Goal: Transaction & Acquisition: Purchase product/service

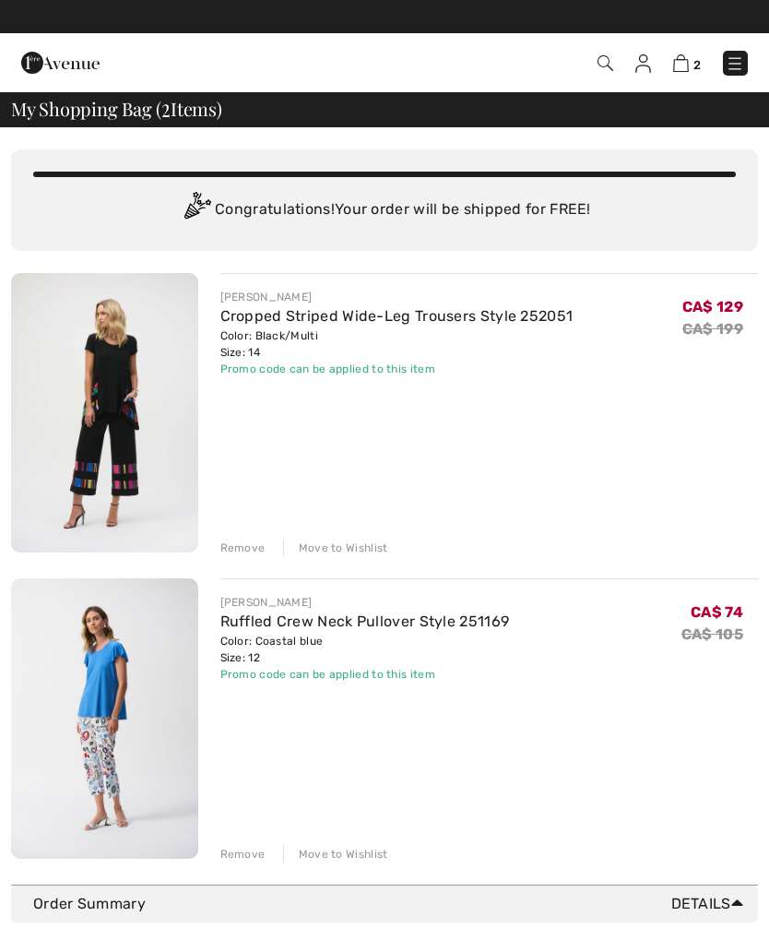
click at [740, 61] on img at bounding box center [735, 63] width 18 height 18
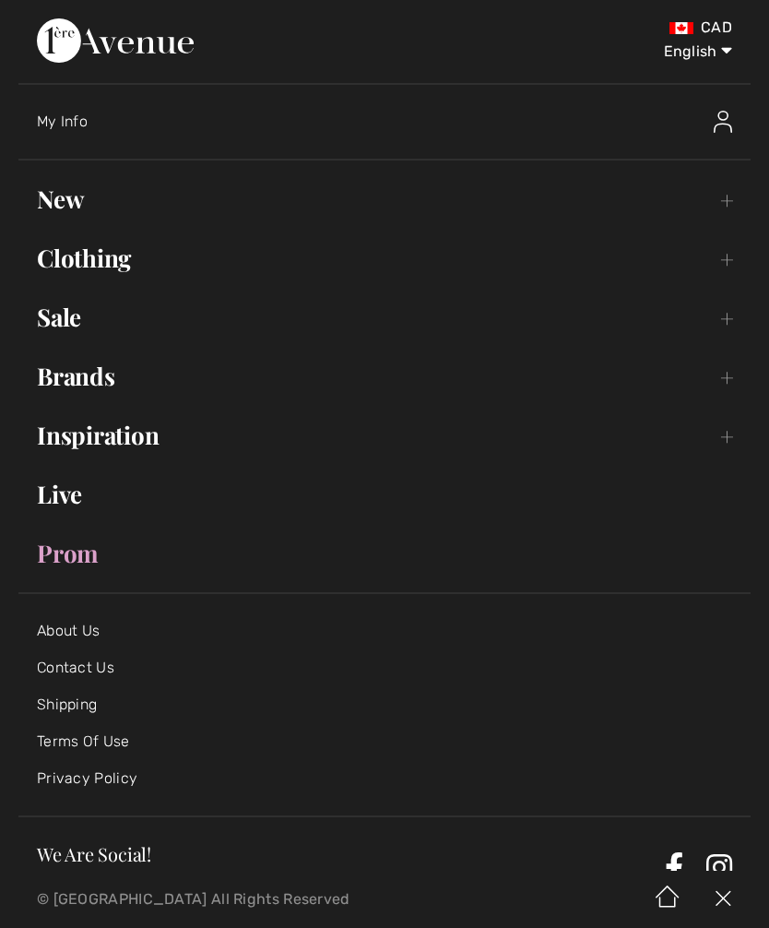
click at [53, 207] on link "New Toggle submenu" at bounding box center [384, 199] width 732 height 41
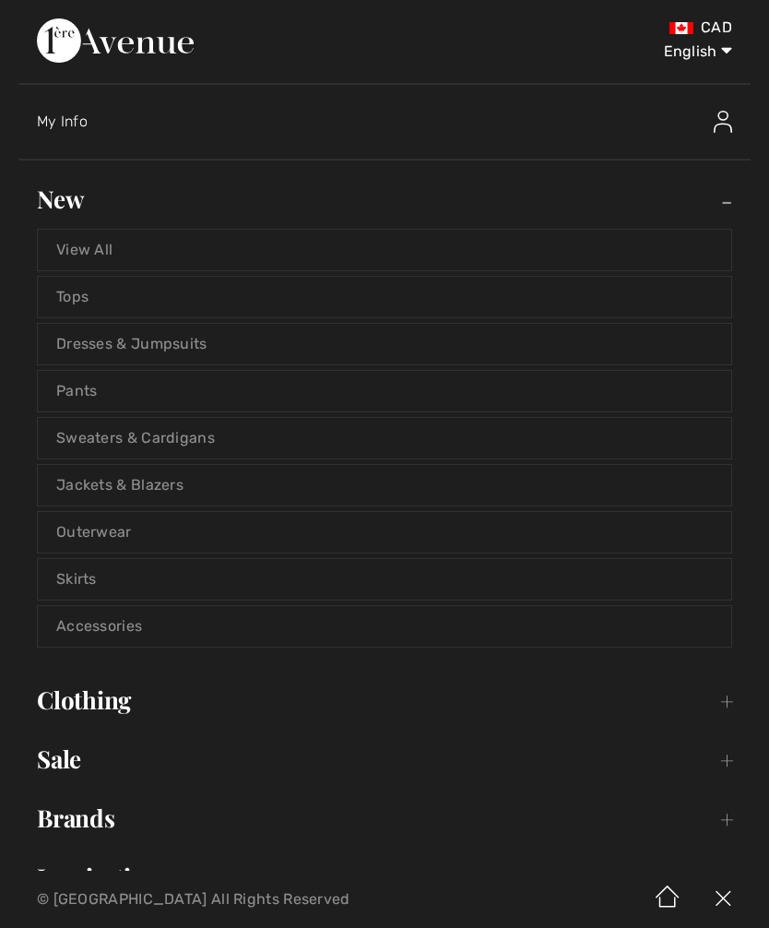
click at [226, 432] on link "Sweaters & Cardigans" at bounding box center [384, 438] width 693 height 41
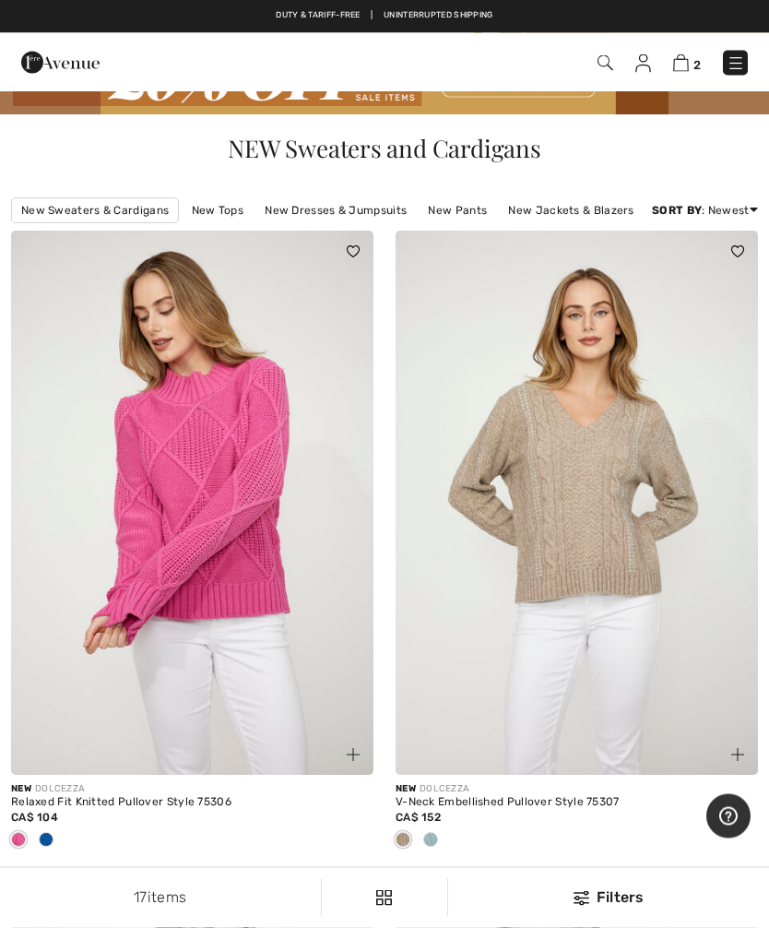
scroll to position [37, 0]
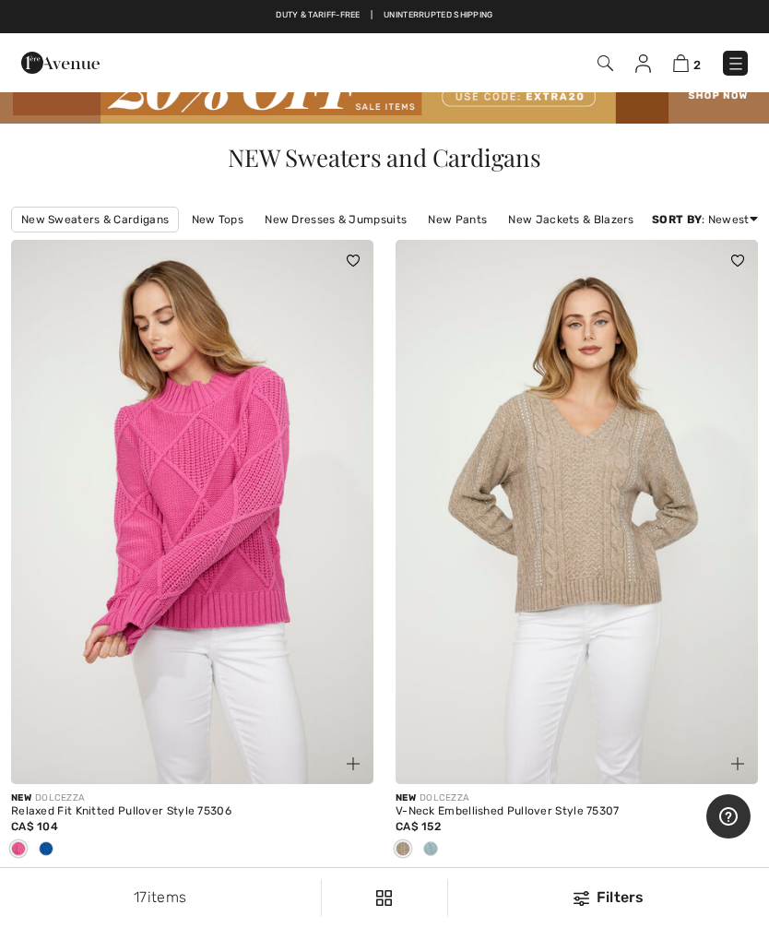
click at [573, 223] on link "New Jackets & Blazers" at bounding box center [571, 219] width 144 height 24
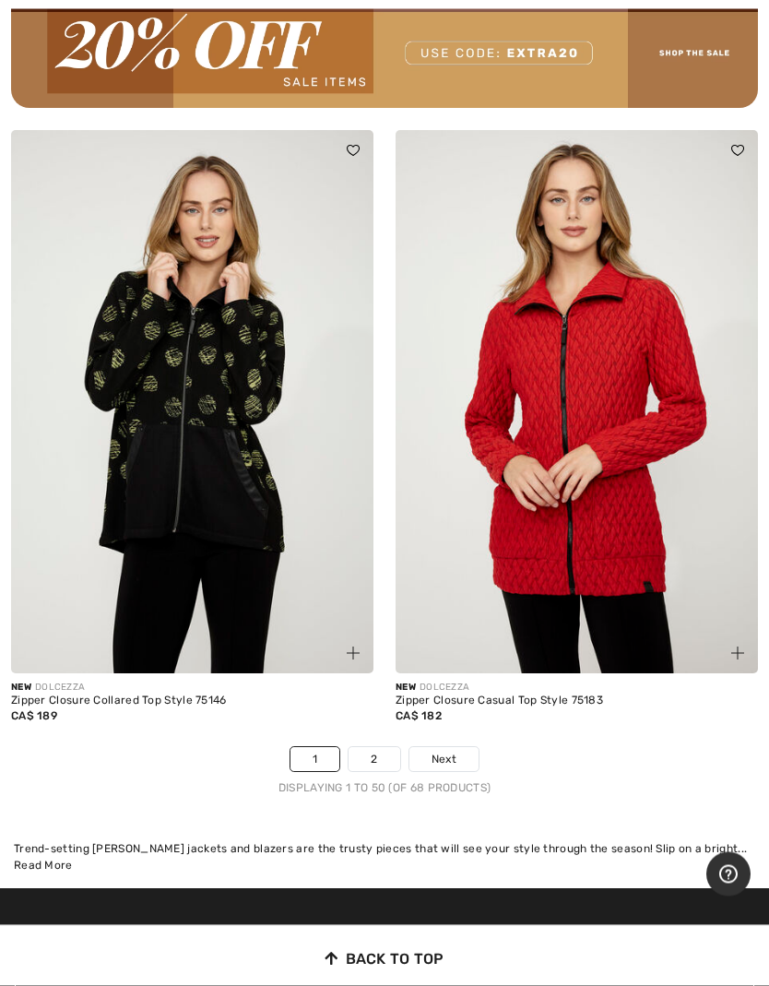
scroll to position [15670, 0]
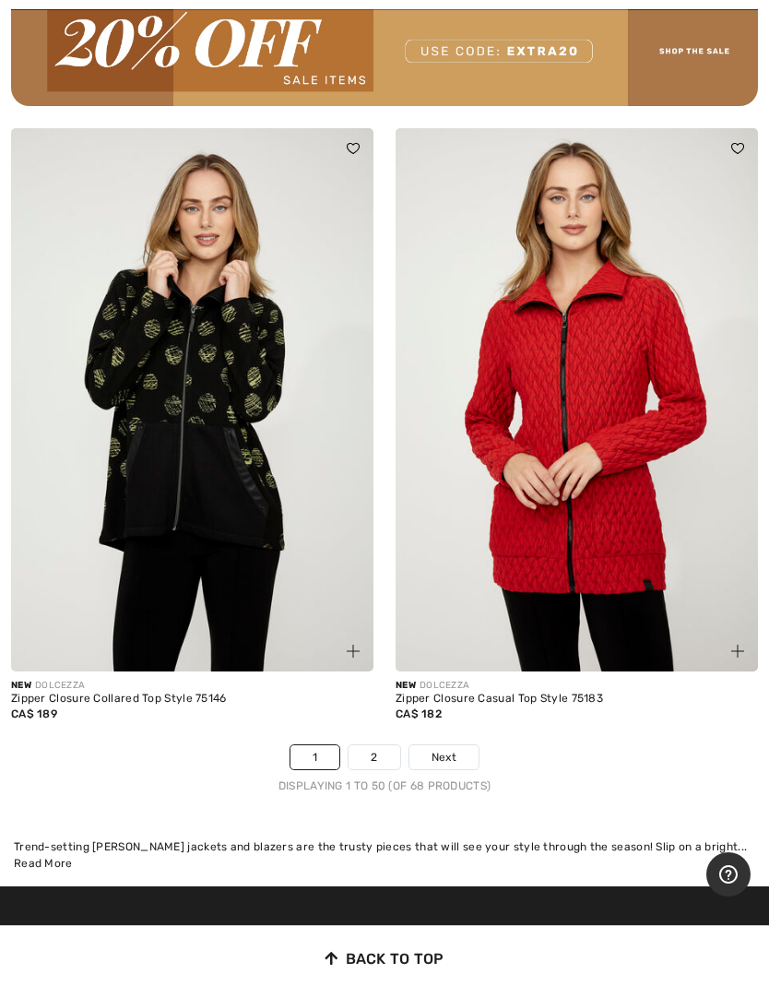
click at [456, 749] on span "Next" at bounding box center [444, 757] width 25 height 17
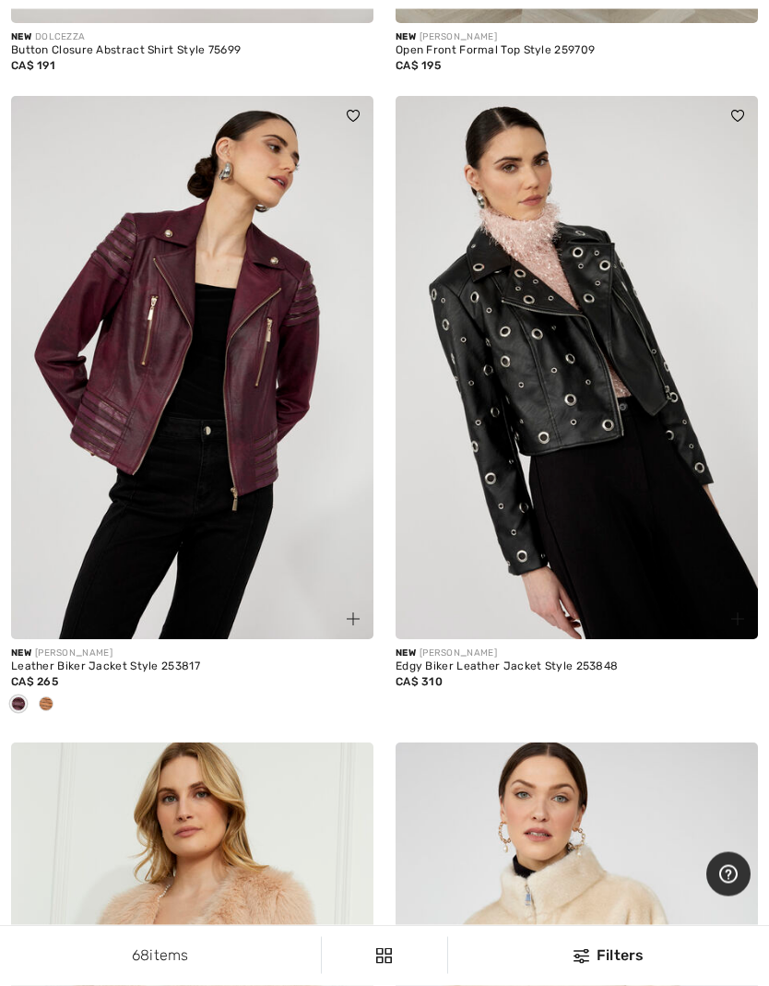
scroll to position [2645, 0]
click at [72, 690] on div at bounding box center [192, 705] width 362 height 30
click at [58, 706] on div at bounding box center [46, 705] width 28 height 30
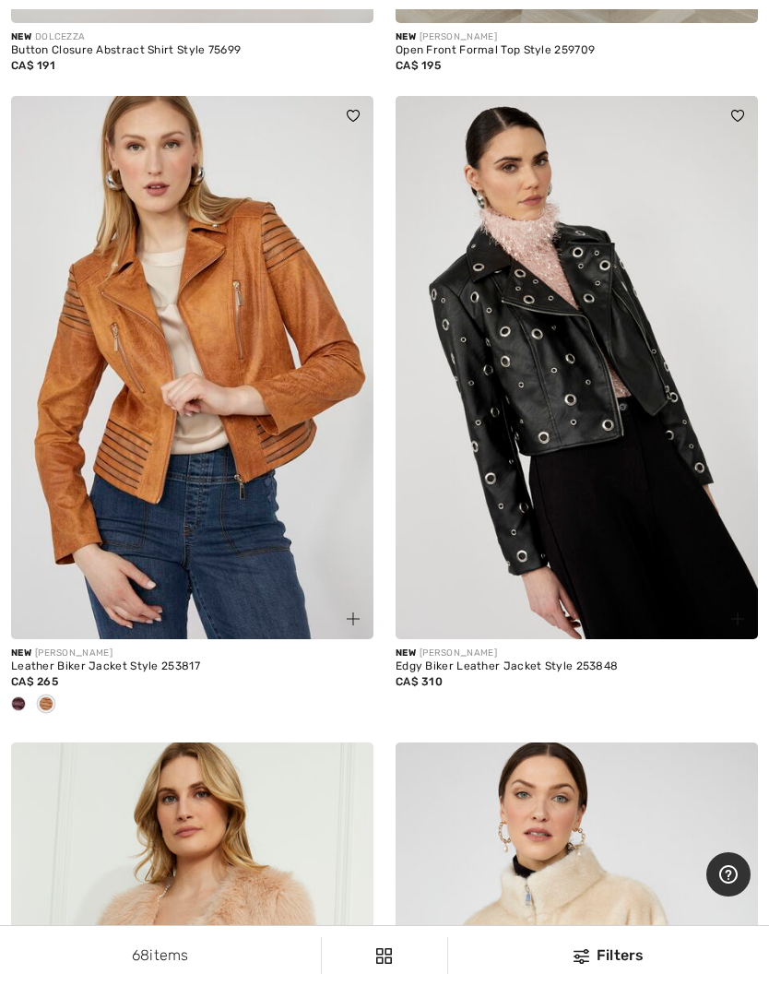
click at [43, 696] on span at bounding box center [46, 703] width 15 height 15
click at [246, 423] on img at bounding box center [192, 368] width 362 height 544
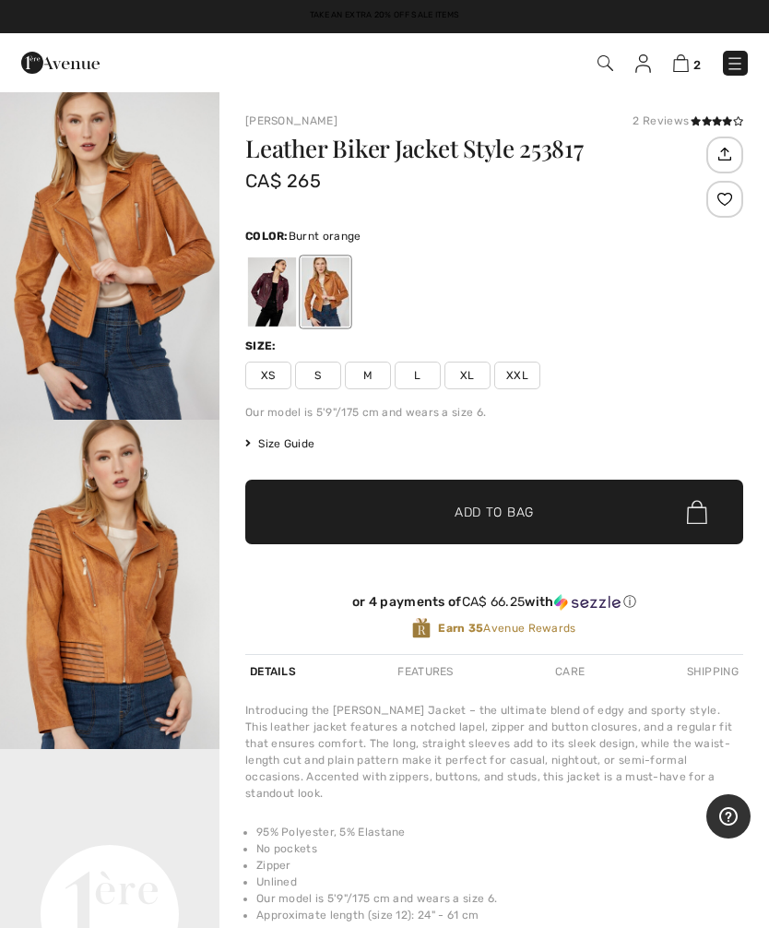
click at [279, 305] on div at bounding box center [272, 291] width 48 height 69
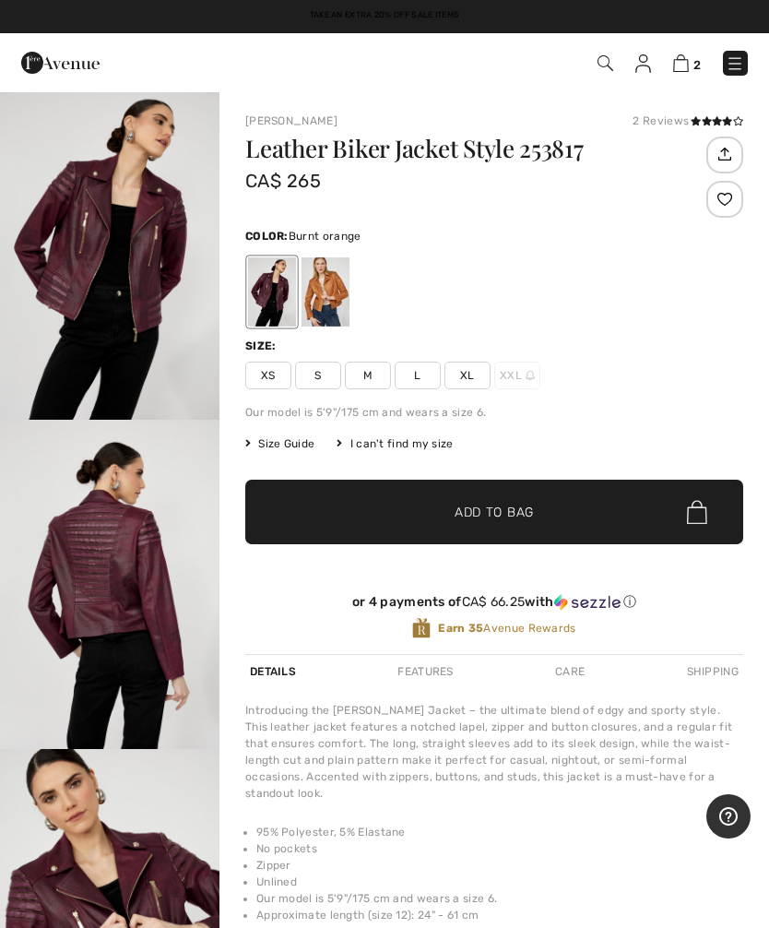
click at [337, 302] on div at bounding box center [326, 291] width 48 height 69
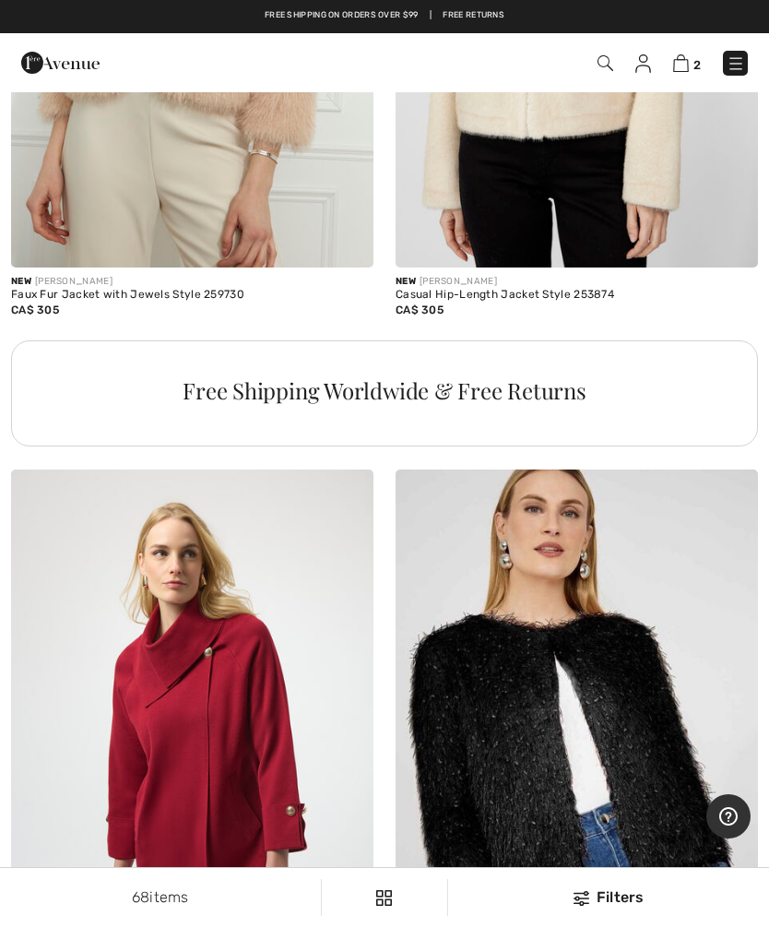
scroll to position [3658, 0]
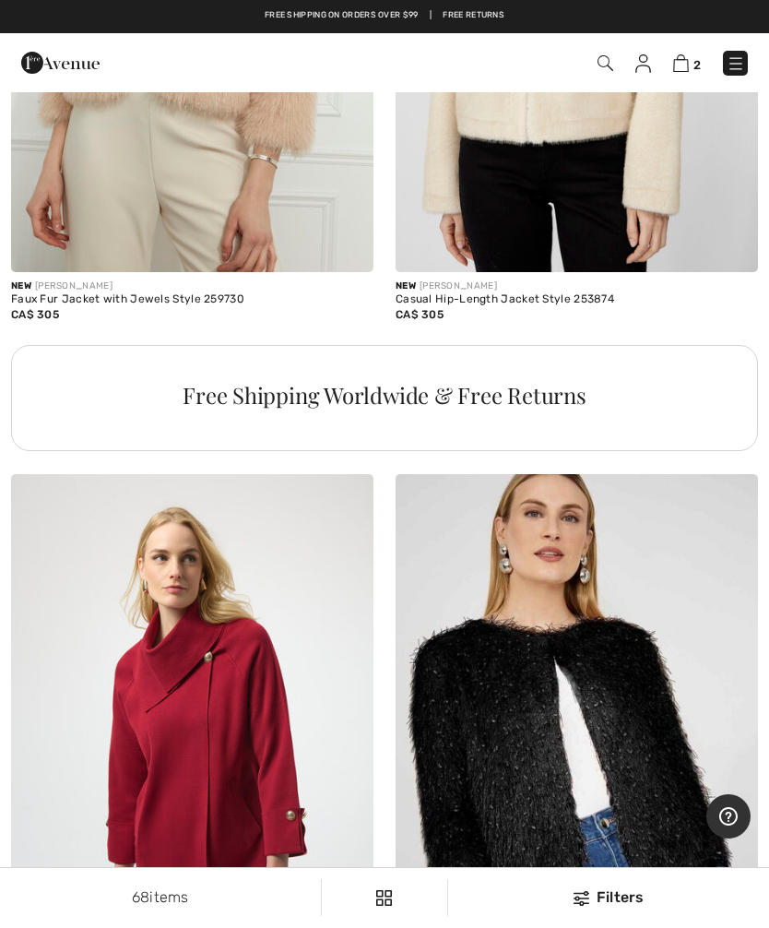
click at [689, 45] on div "2 Checkout" at bounding box center [542, 63] width 440 height 38
click at [677, 71] on img at bounding box center [681, 63] width 16 height 18
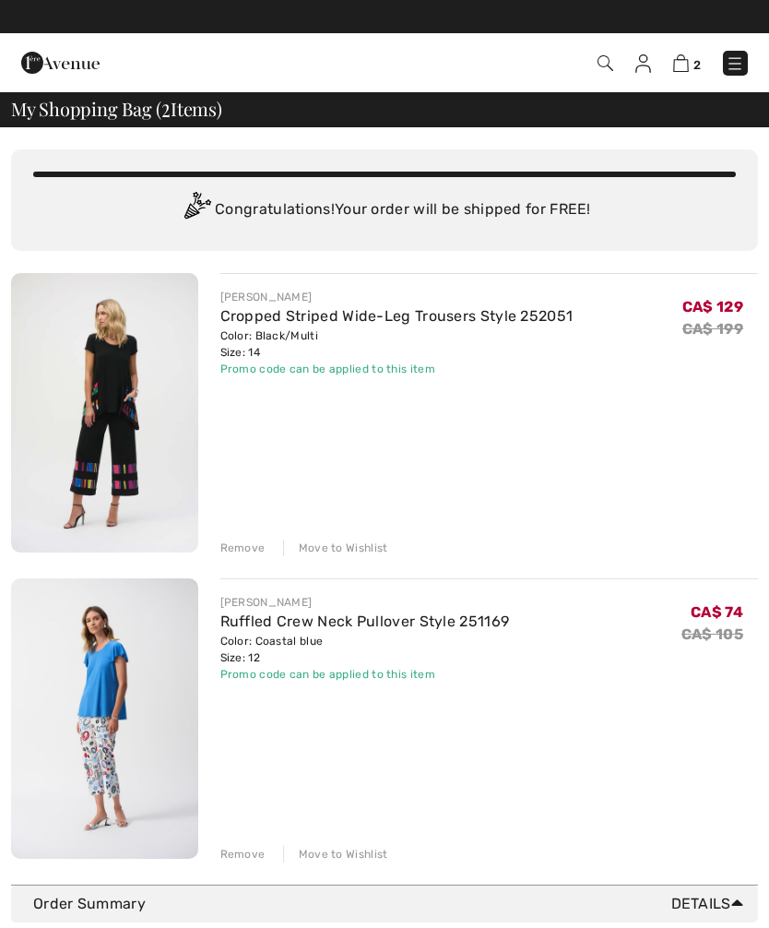
click at [765, 28] on div "Duty & tariff-free | Uninterrupted shipping Free shipping on orders over $99 | …" at bounding box center [384, 16] width 769 height 33
click at [735, 68] on img at bounding box center [735, 63] width 18 height 18
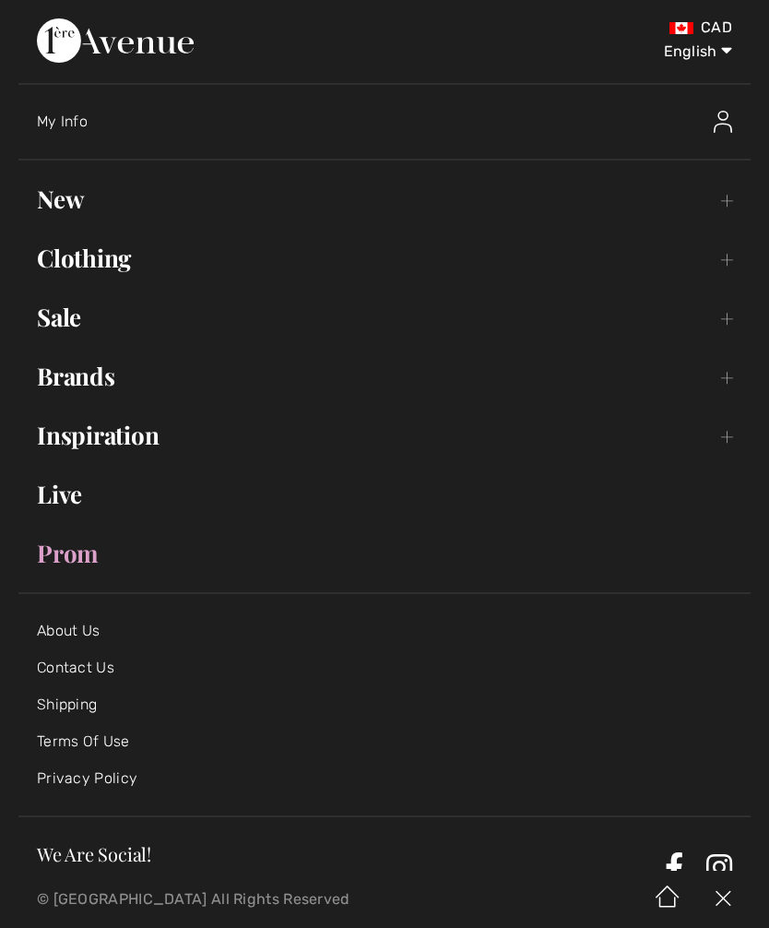
click at [67, 310] on link "Sale Toggle submenu" at bounding box center [384, 317] width 732 height 41
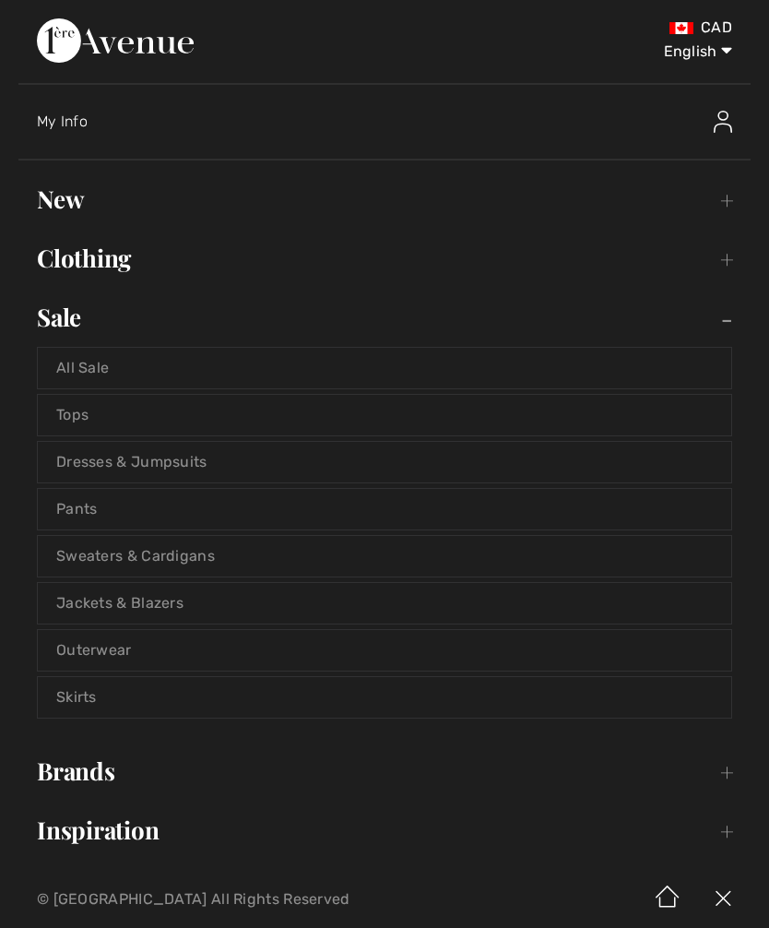
click at [138, 649] on link "Outerwear" at bounding box center [384, 650] width 693 height 41
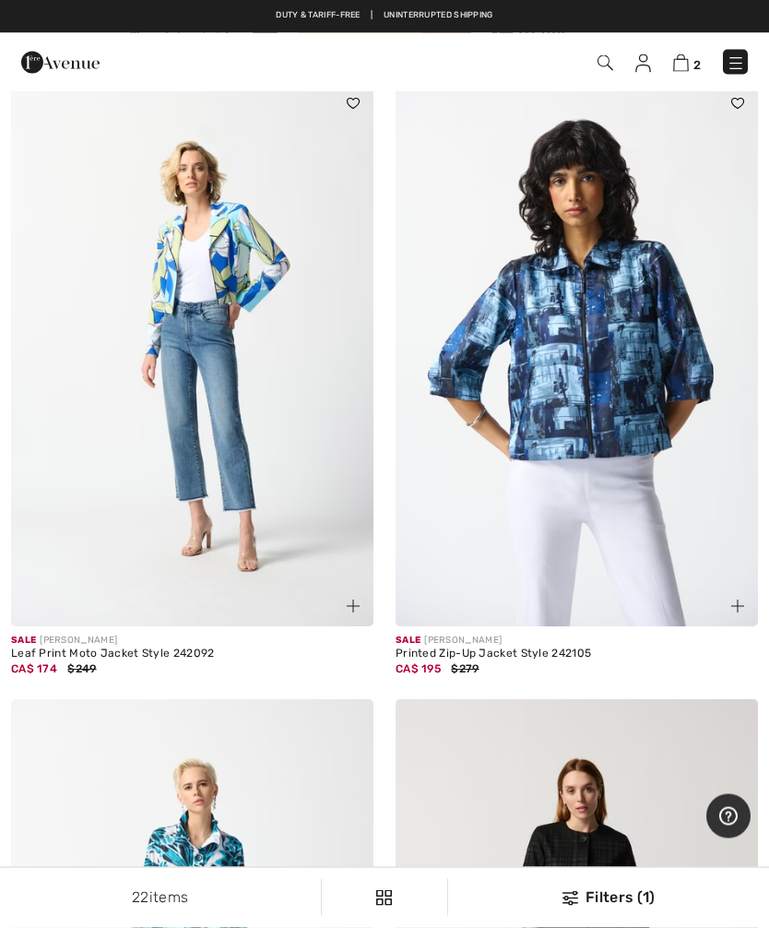
scroll to position [4759, 0]
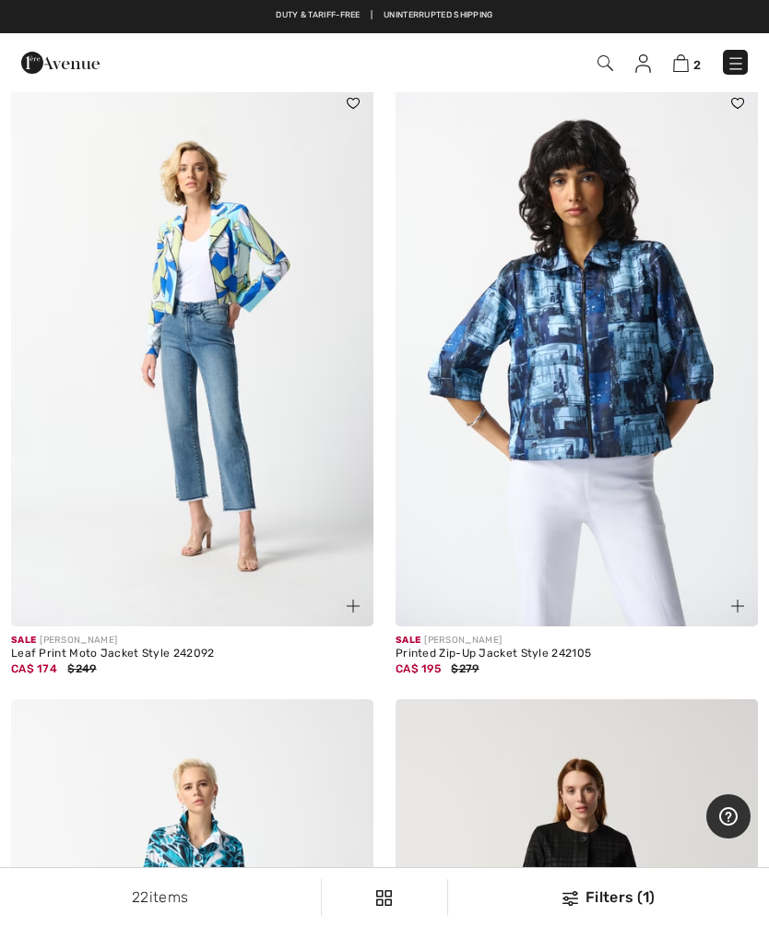
click at [625, 372] on img at bounding box center [577, 355] width 362 height 544
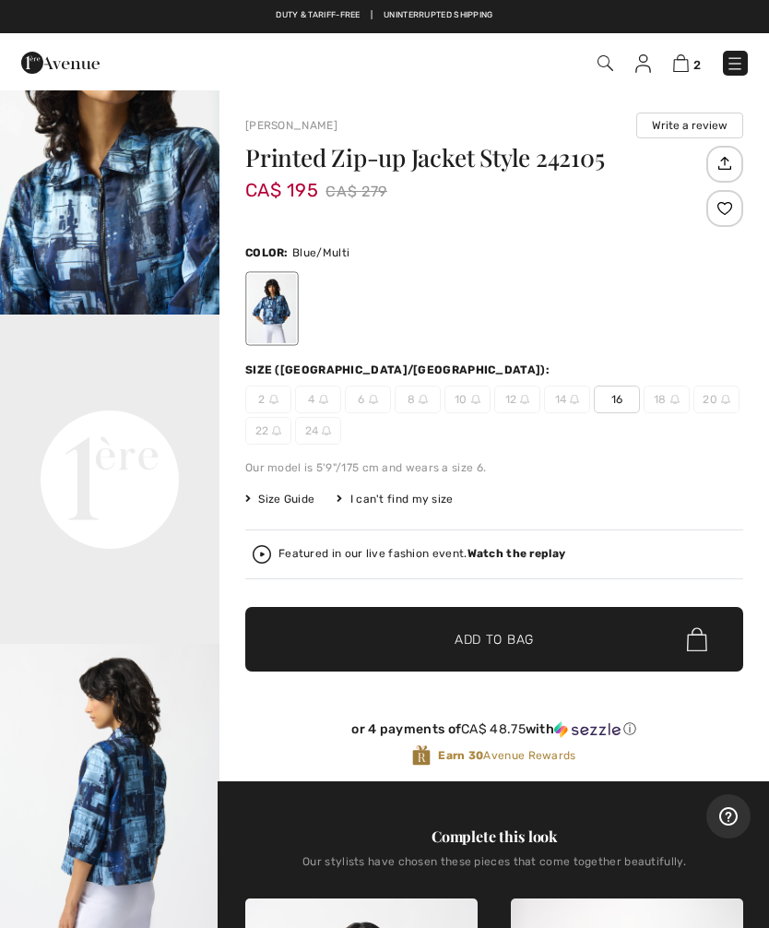
scroll to position [502, 0]
click at [142, 424] on video "Your browser does not support the video tag." at bounding box center [109, 369] width 219 height 110
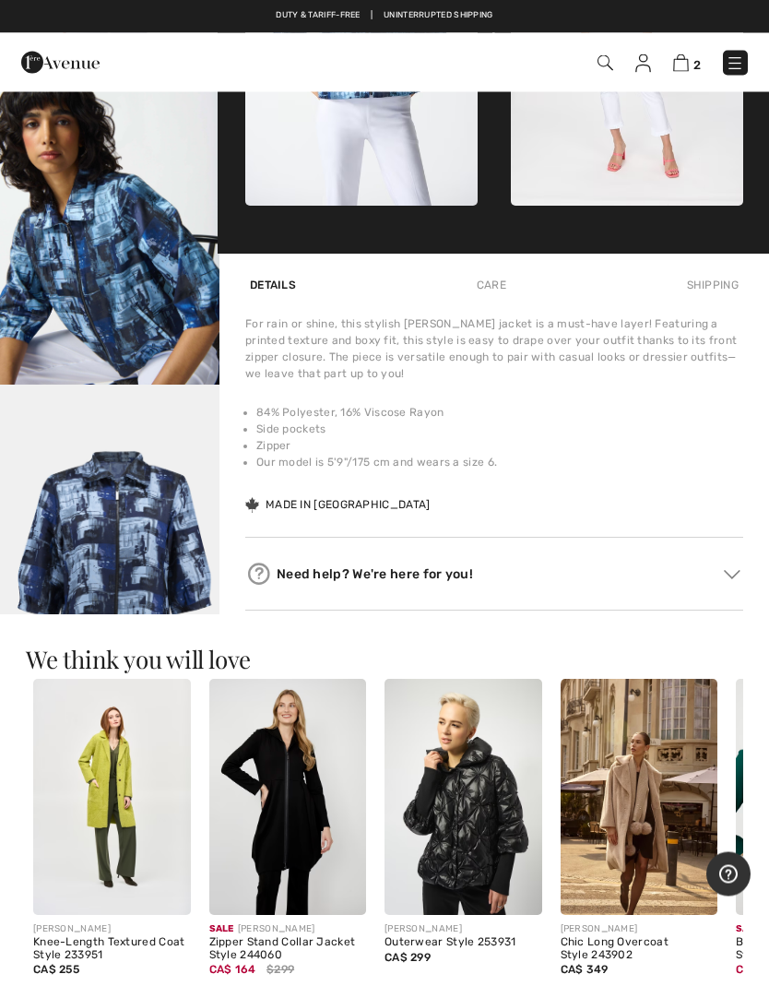
scroll to position [1046, 0]
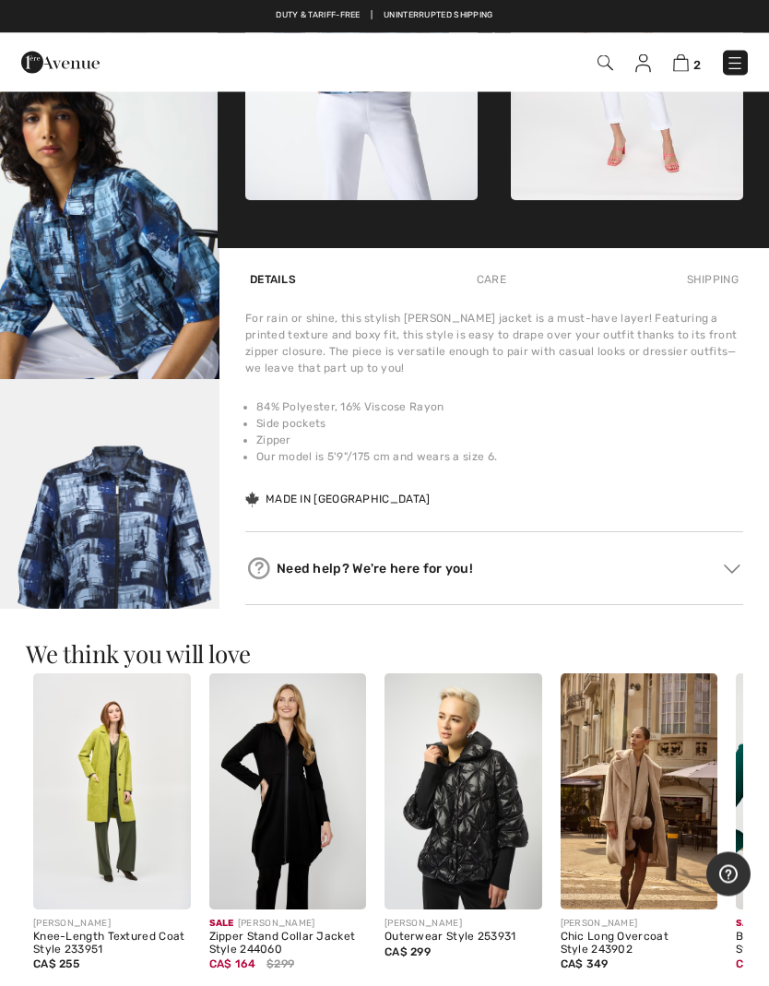
click at [121, 574] on img "5 / 5" at bounding box center [109, 544] width 219 height 329
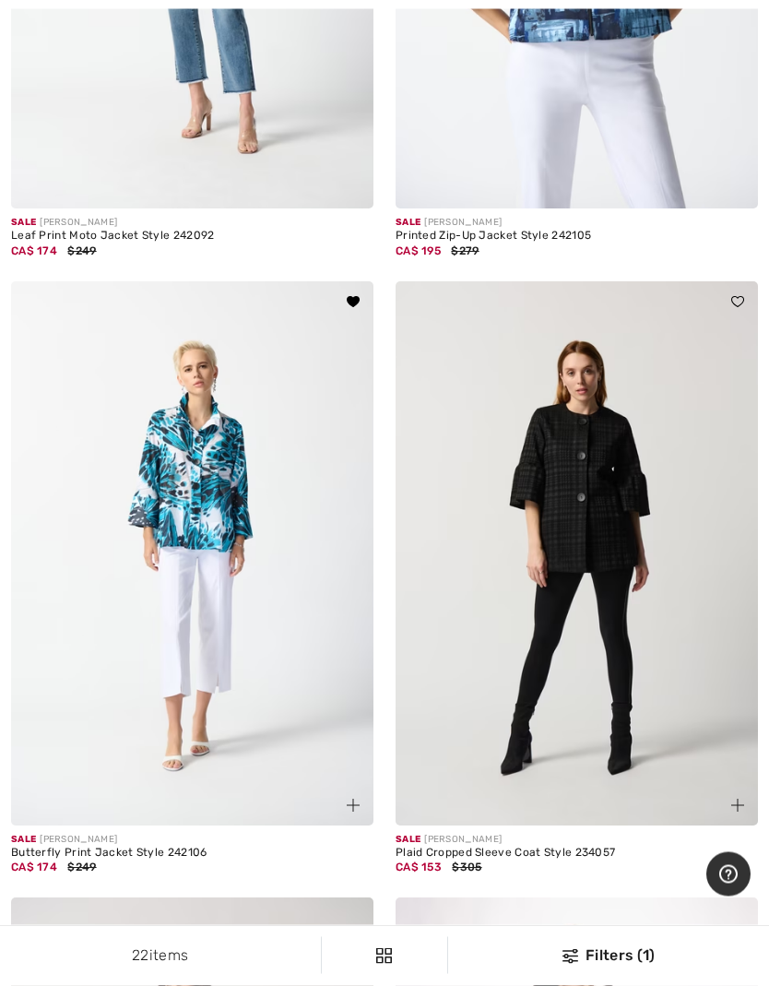
scroll to position [5177, 0]
click at [213, 599] on img at bounding box center [192, 552] width 362 height 544
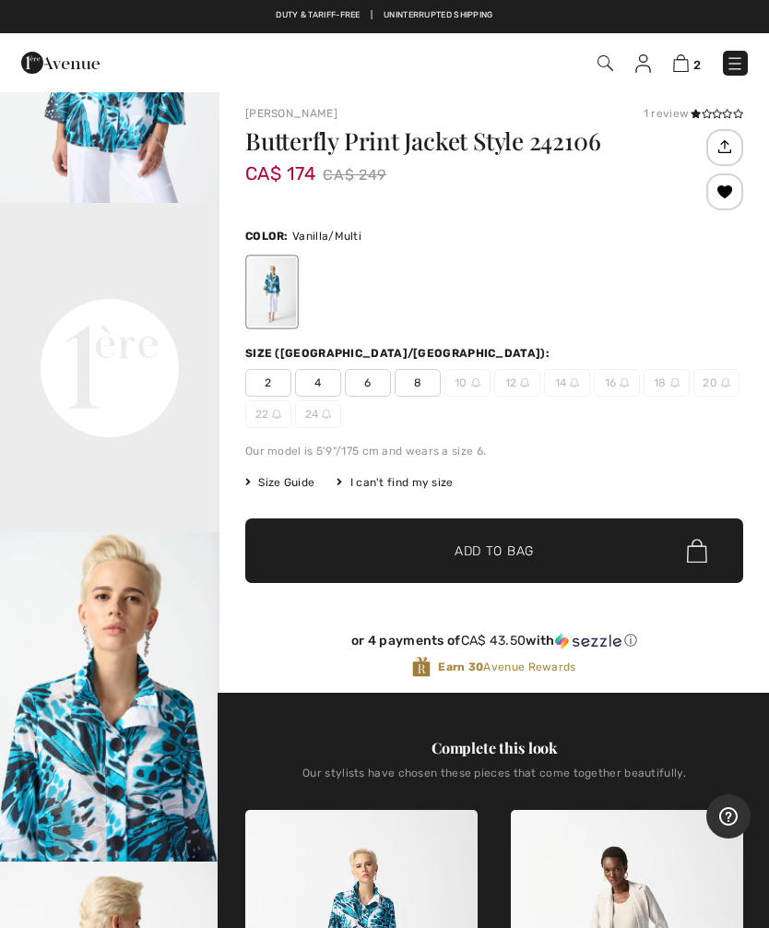
scroll to position [573, 0]
click at [160, 313] on video "Your browser does not support the video tag." at bounding box center [109, 258] width 219 height 110
click at [162, 313] on video "Your browser does not support the video tag." at bounding box center [109, 258] width 219 height 110
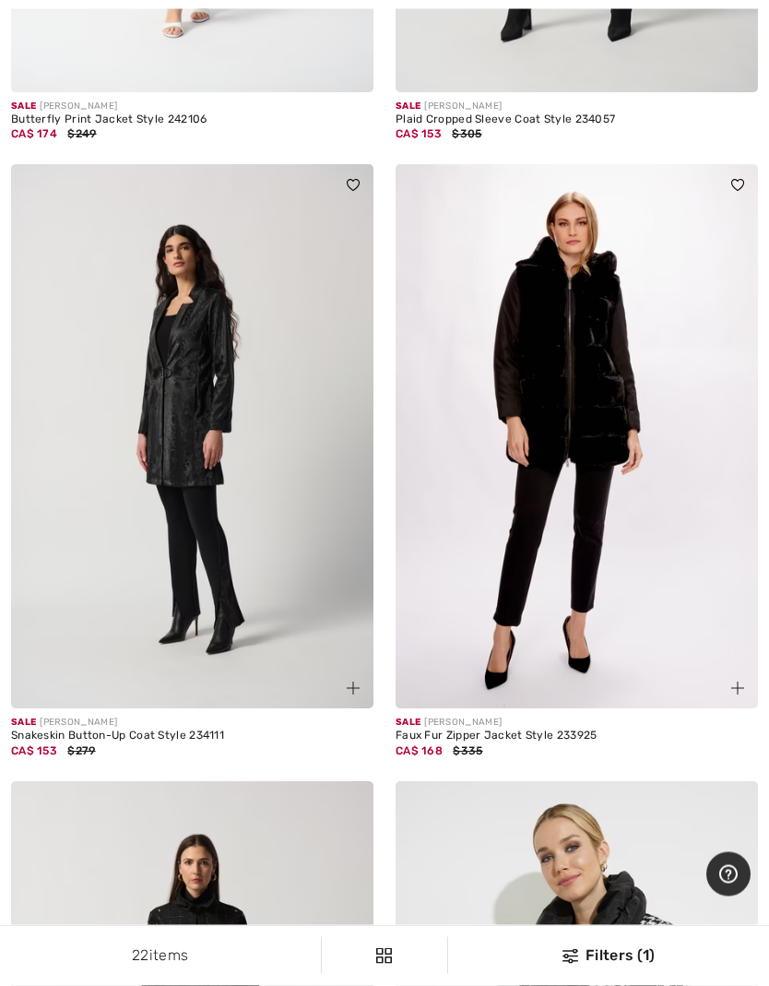
scroll to position [5910, 0]
click at [187, 519] on img at bounding box center [192, 435] width 362 height 544
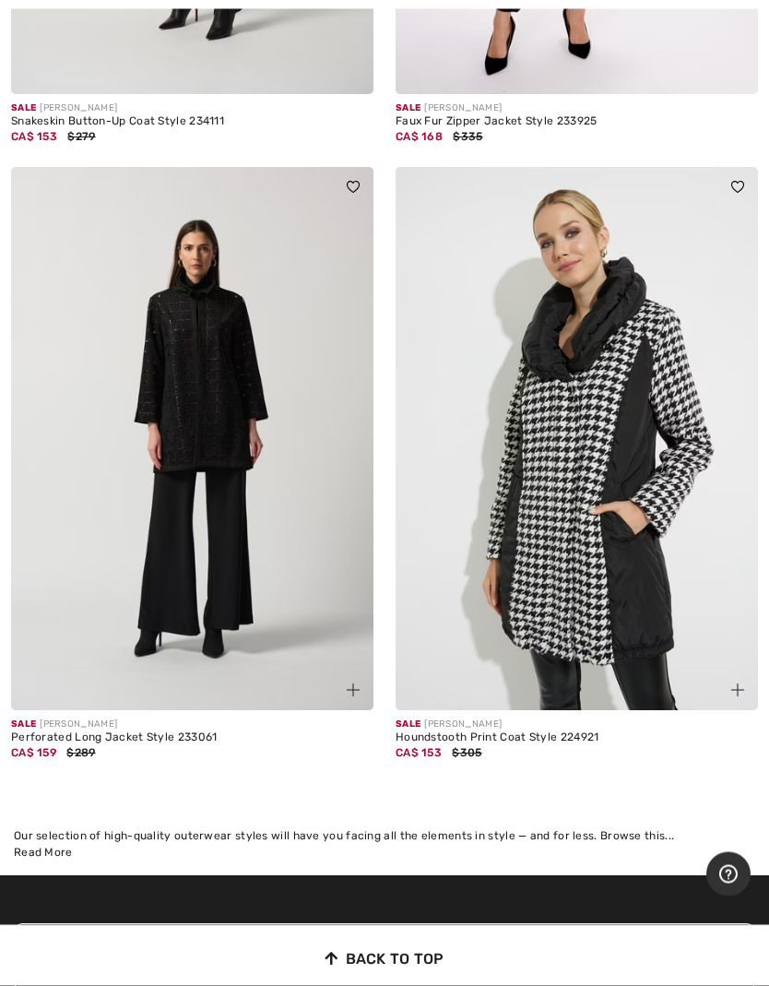
scroll to position [6525, 0]
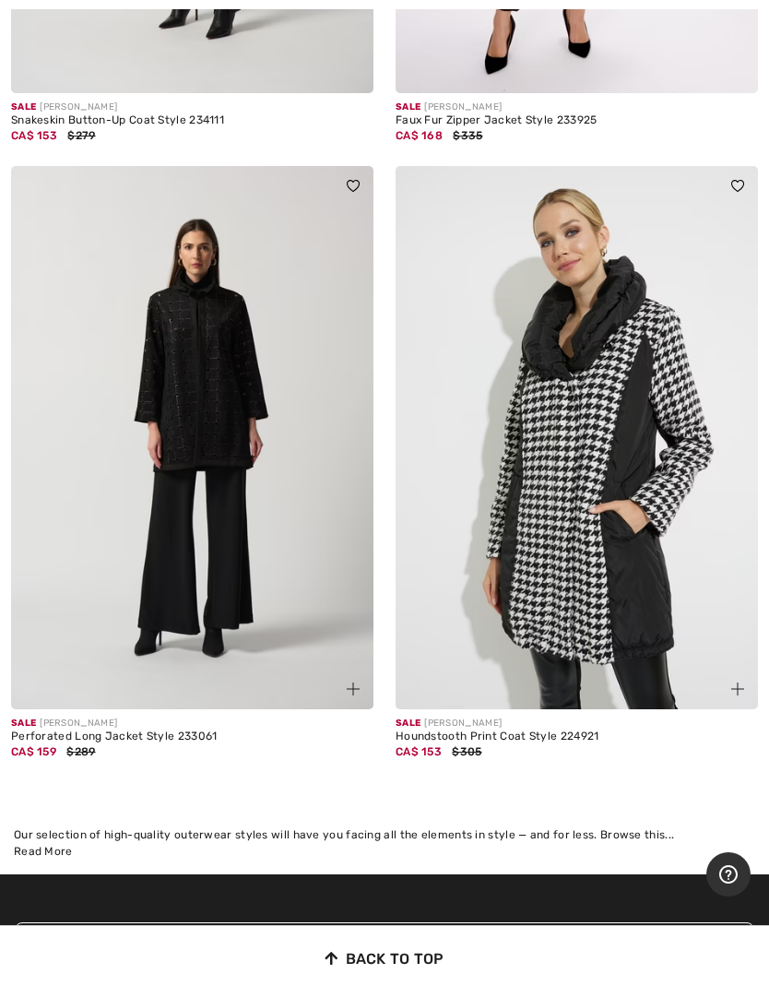
click at [192, 541] on img at bounding box center [192, 438] width 362 height 544
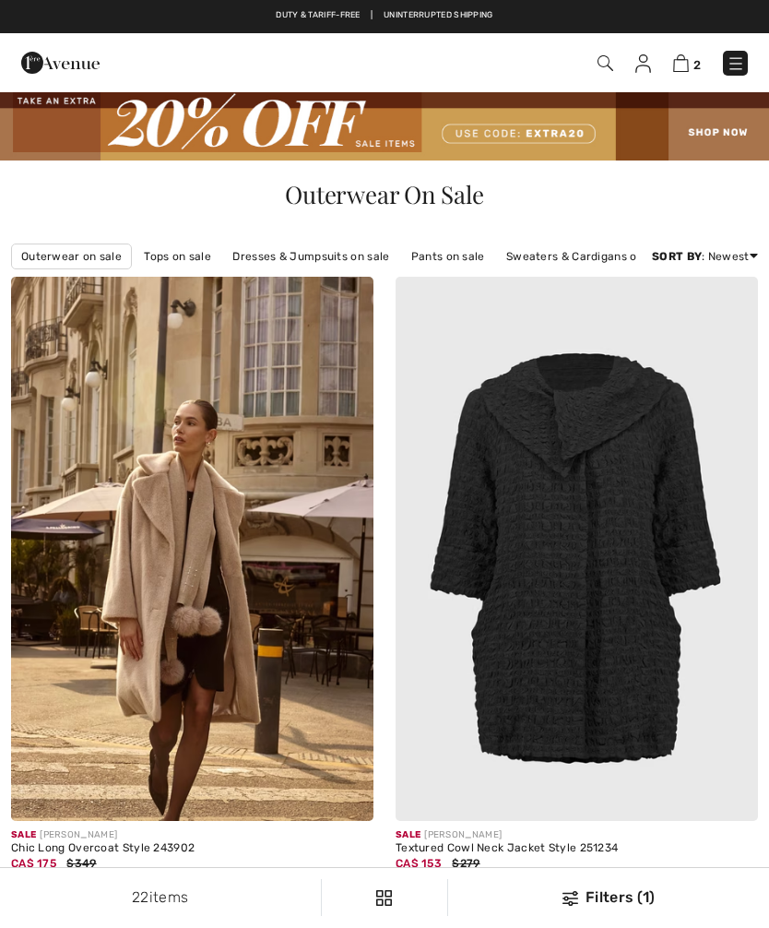
checkbox input "true"
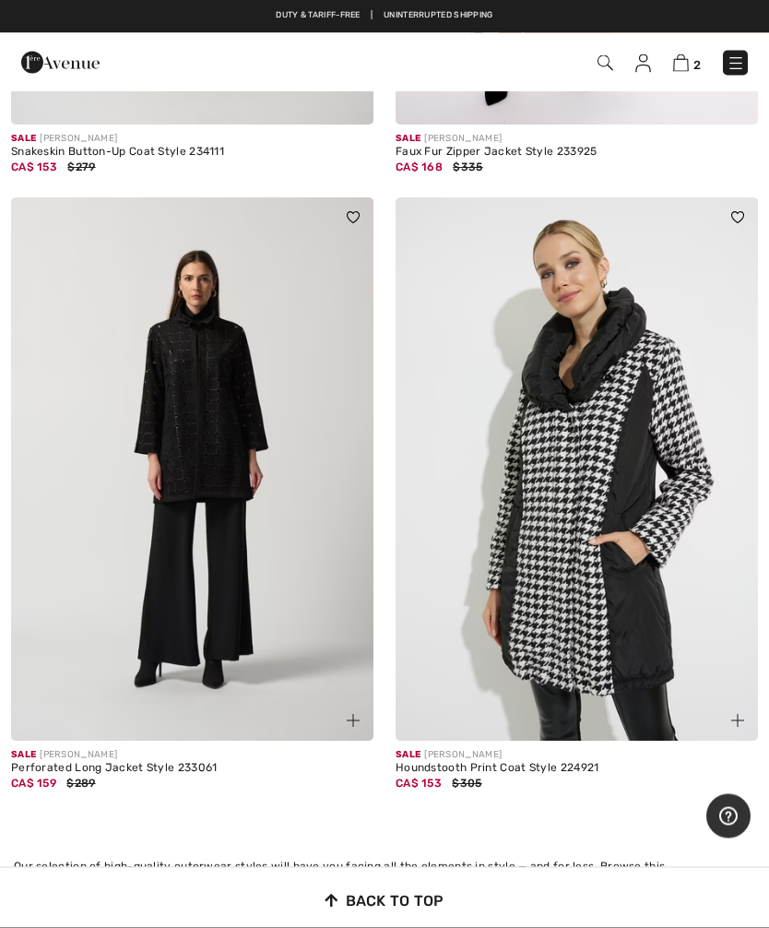
scroll to position [6493, 0]
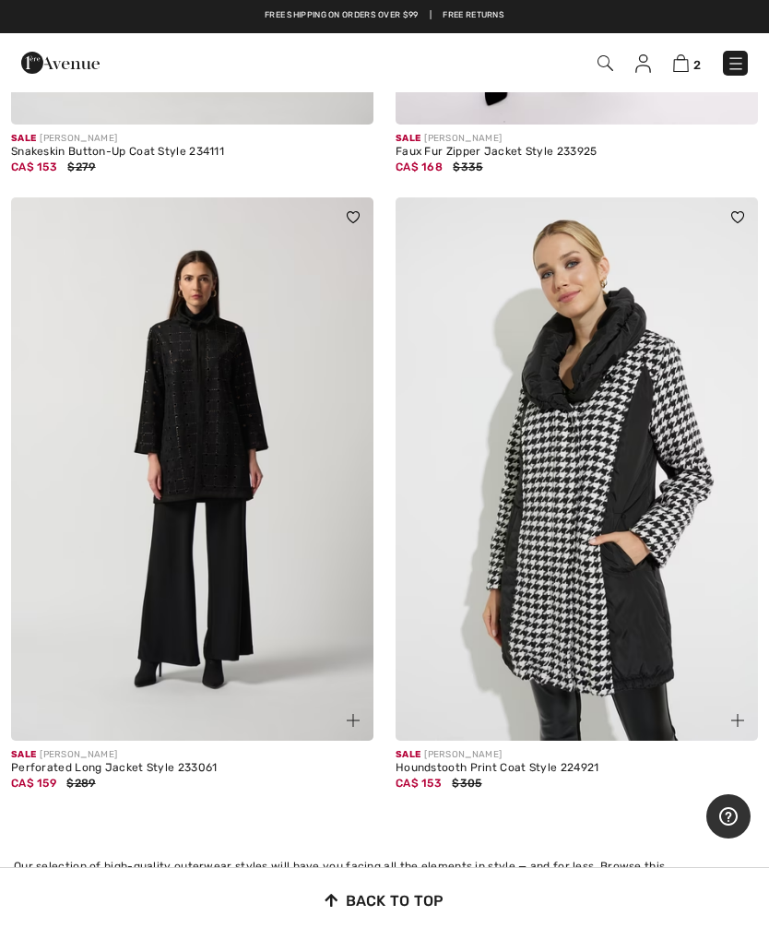
click at [598, 539] on img at bounding box center [577, 469] width 362 height 544
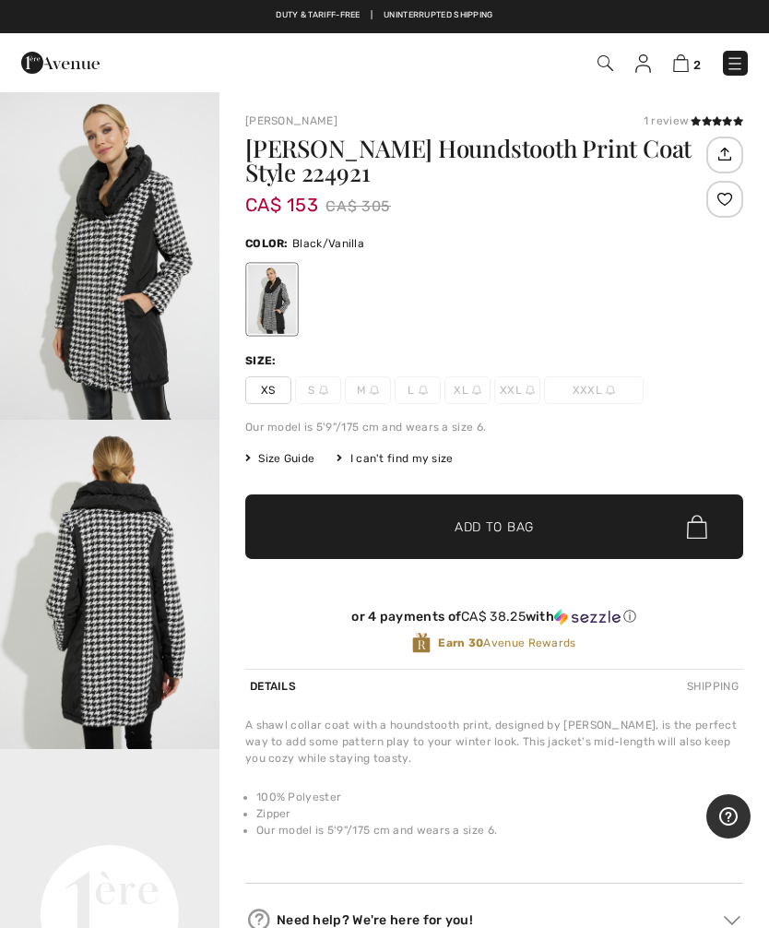
click at [741, 65] on img at bounding box center [735, 63] width 18 height 18
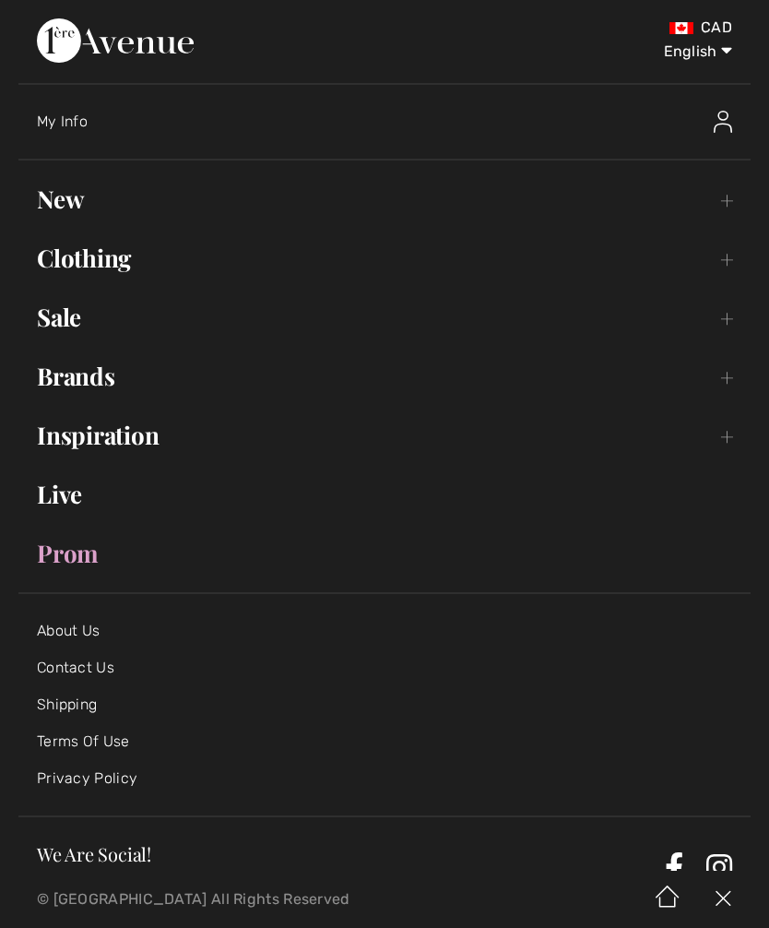
click at [67, 329] on link "Sale Toggle submenu" at bounding box center [384, 317] width 732 height 41
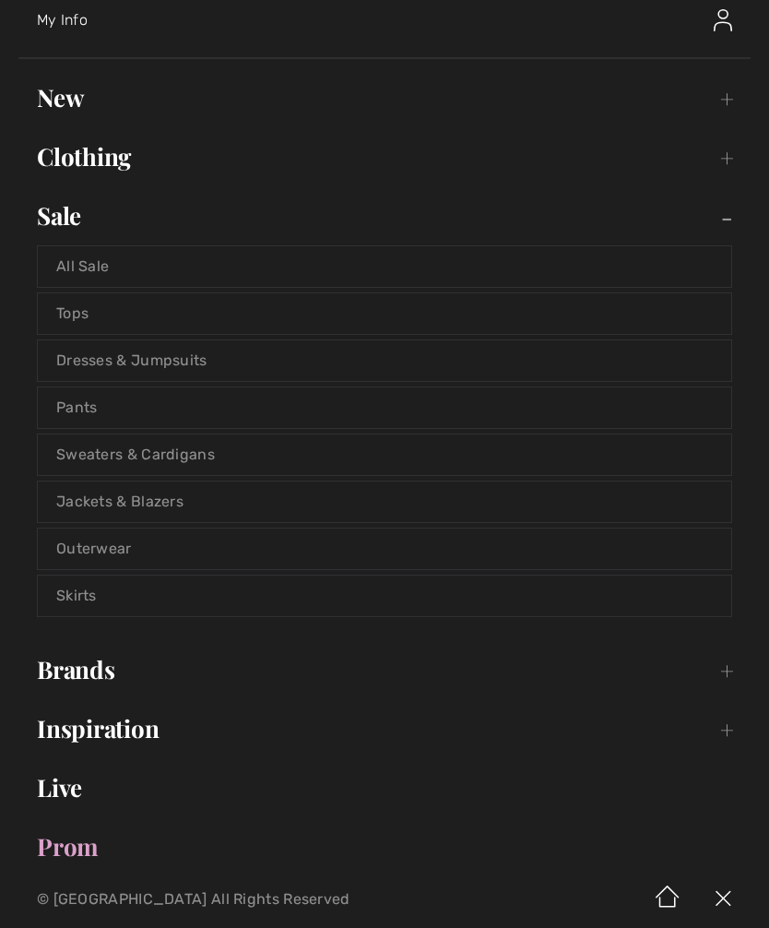
scroll to position [108, 0]
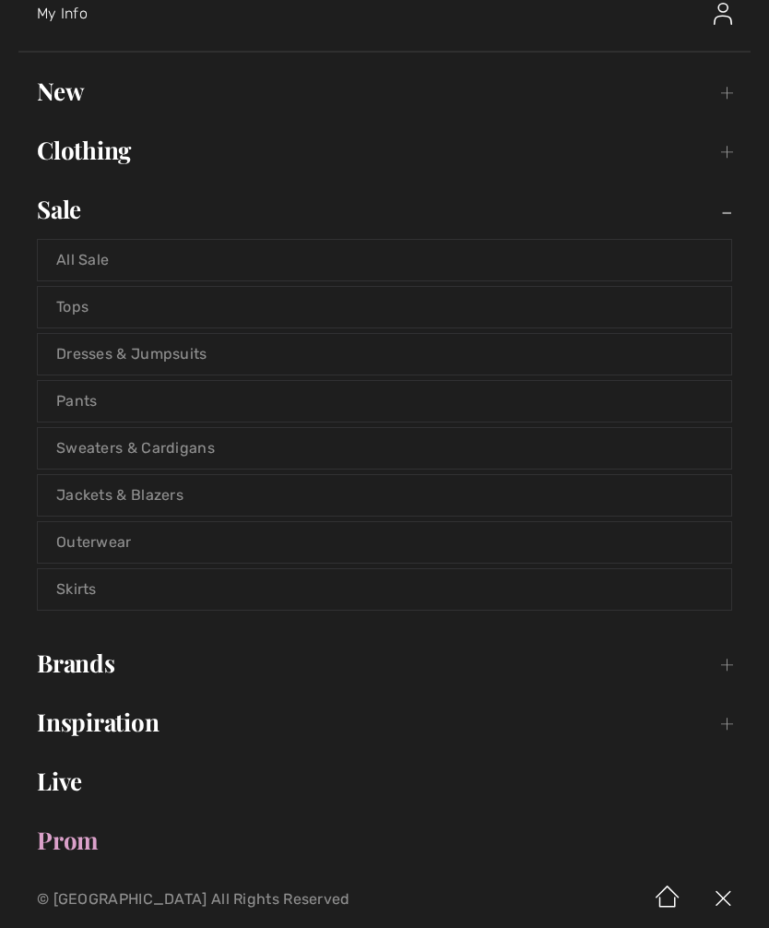
click at [134, 310] on link "Tops" at bounding box center [384, 307] width 693 height 41
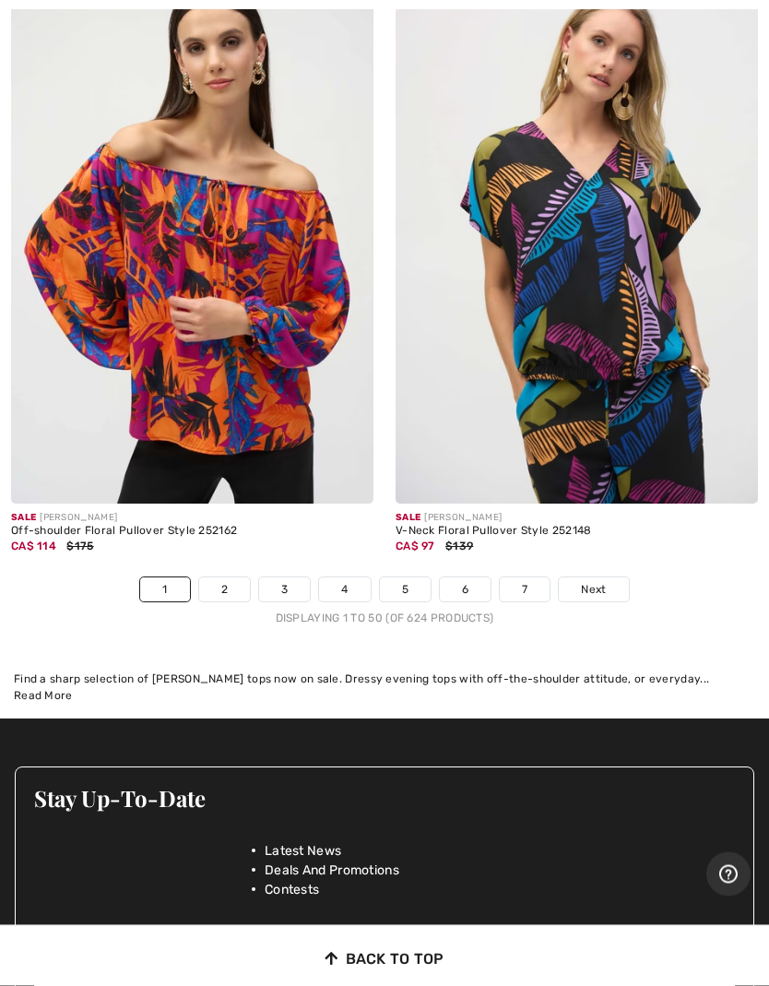
scroll to position [16142, 0]
click at [532, 577] on link "7" at bounding box center [525, 589] width 50 height 24
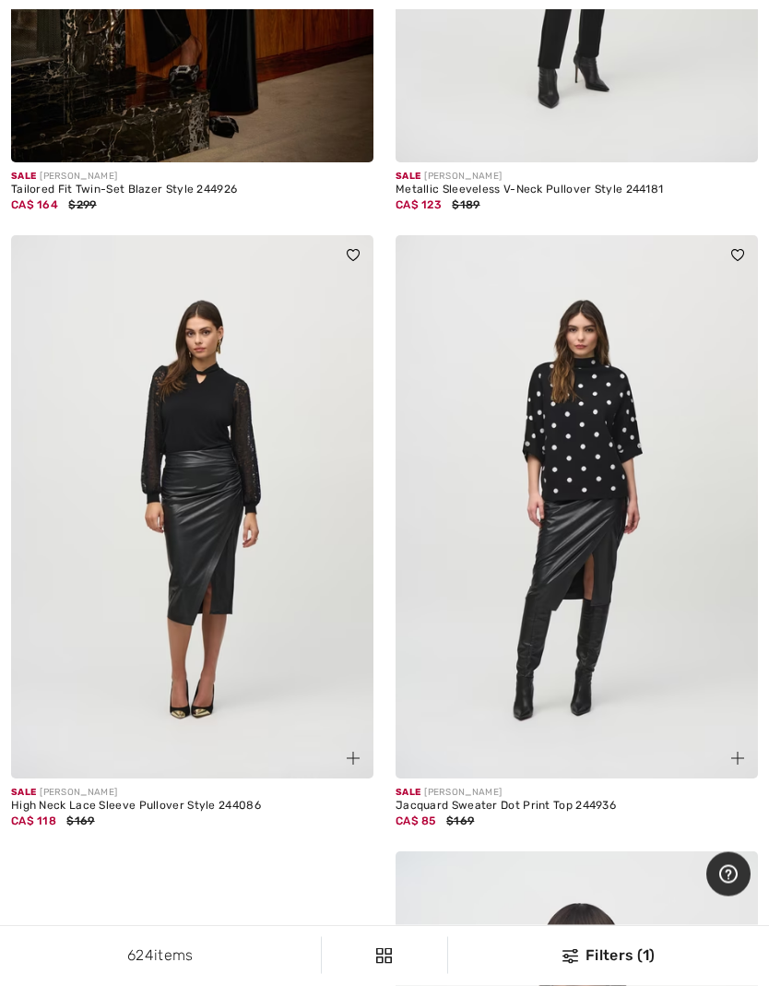
scroll to position [13813, 0]
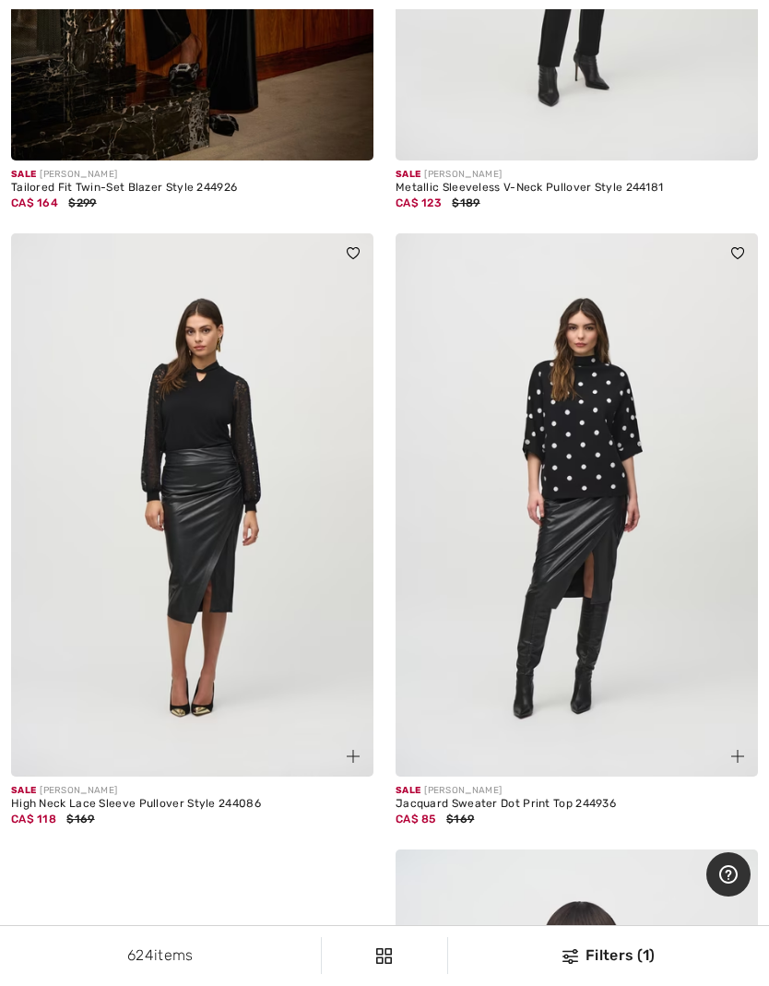
click at [564, 505] on img at bounding box center [577, 505] width 362 height 544
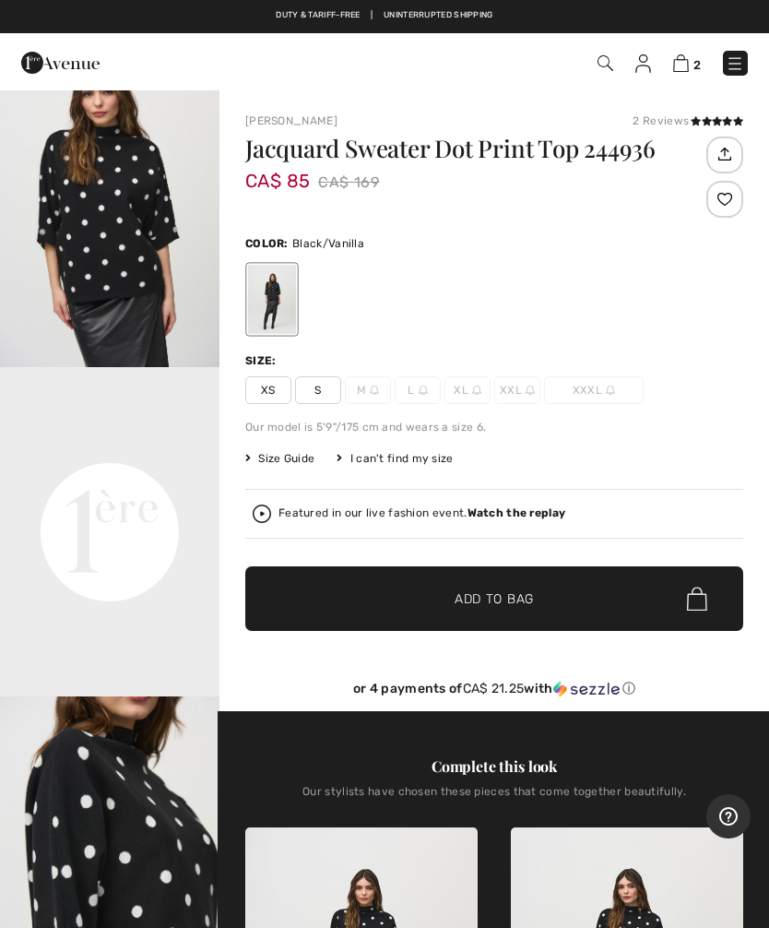
scroll to position [380, 0]
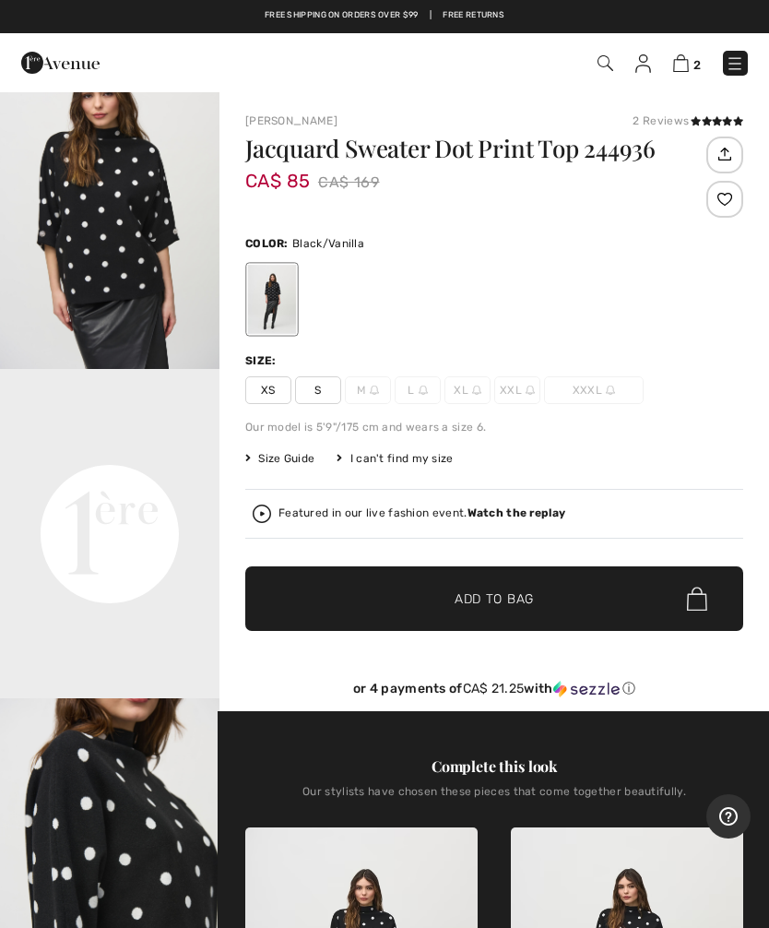
click at [742, 61] on img at bounding box center [735, 63] width 18 height 18
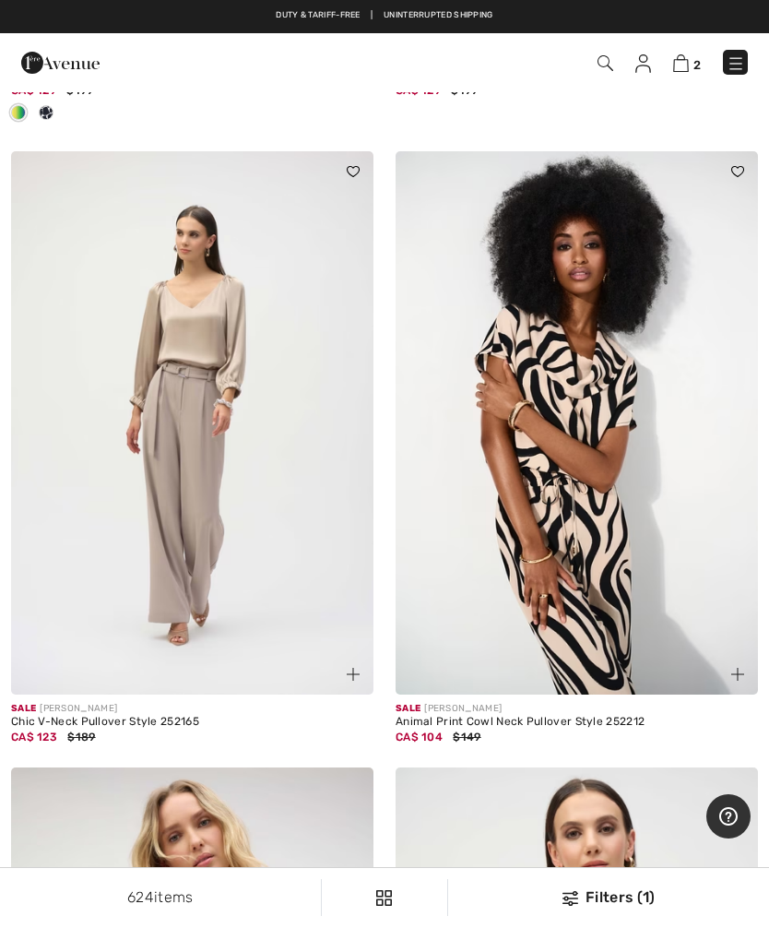
scroll to position [14556, 0]
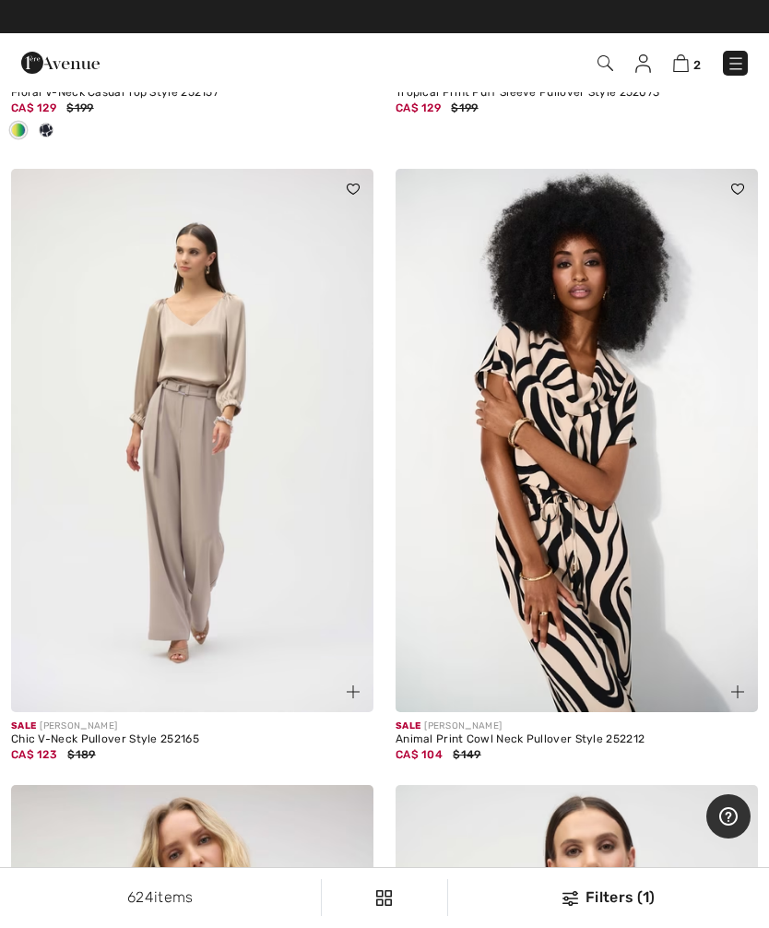
click at [613, 68] on img at bounding box center [606, 63] width 16 height 16
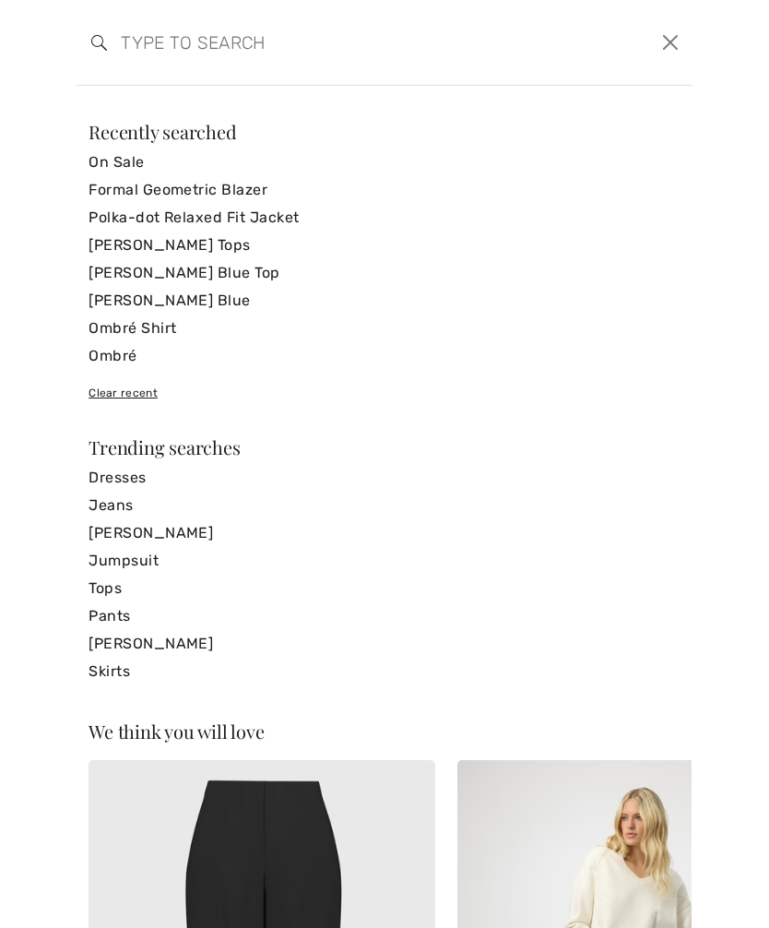
click at [766, 228] on div "We think you will love Sale JOSEPH RIBKOFF Pull-On Wide-Leg Pant Style 251161 C…" at bounding box center [384, 507] width 769 height 842
click at [187, 62] on input "search" at bounding box center [318, 42] width 423 height 55
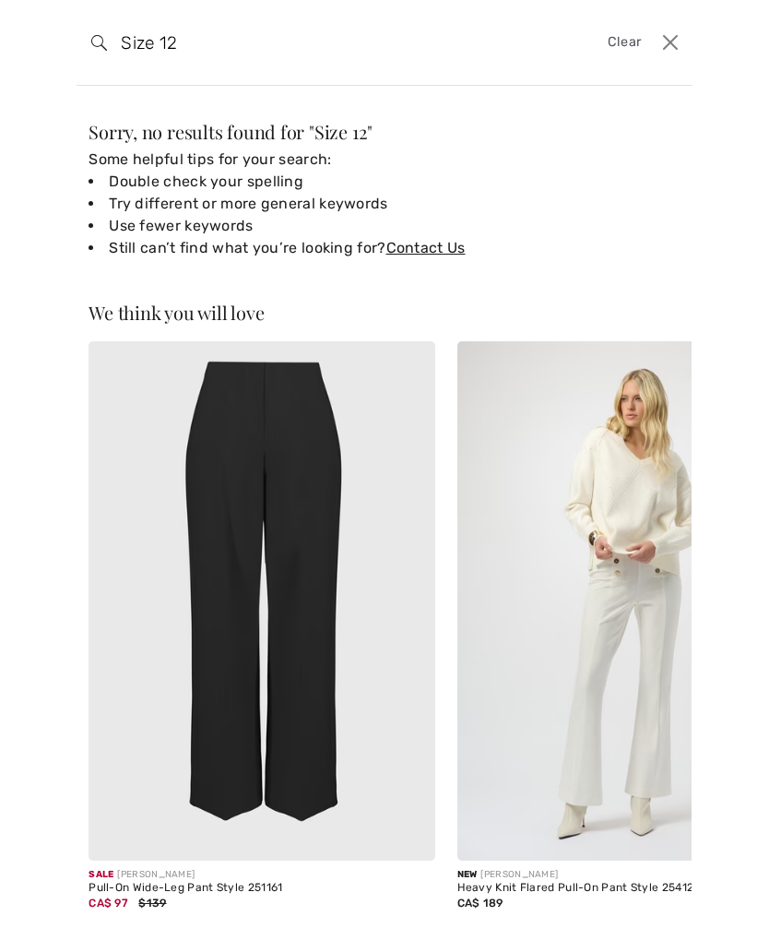
type input "Size 12"
click at [666, 33] on button "Close" at bounding box center [670, 43] width 29 height 30
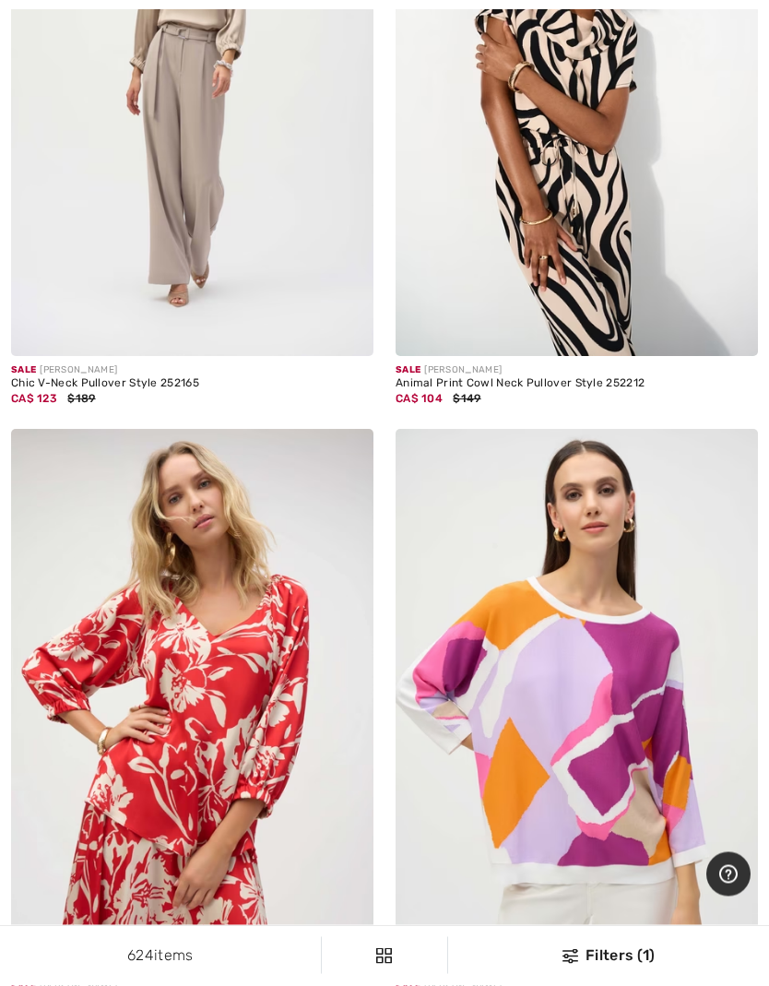
scroll to position [14913, 0]
click at [625, 927] on div "Filters (1)" at bounding box center [608, 955] width 299 height 22
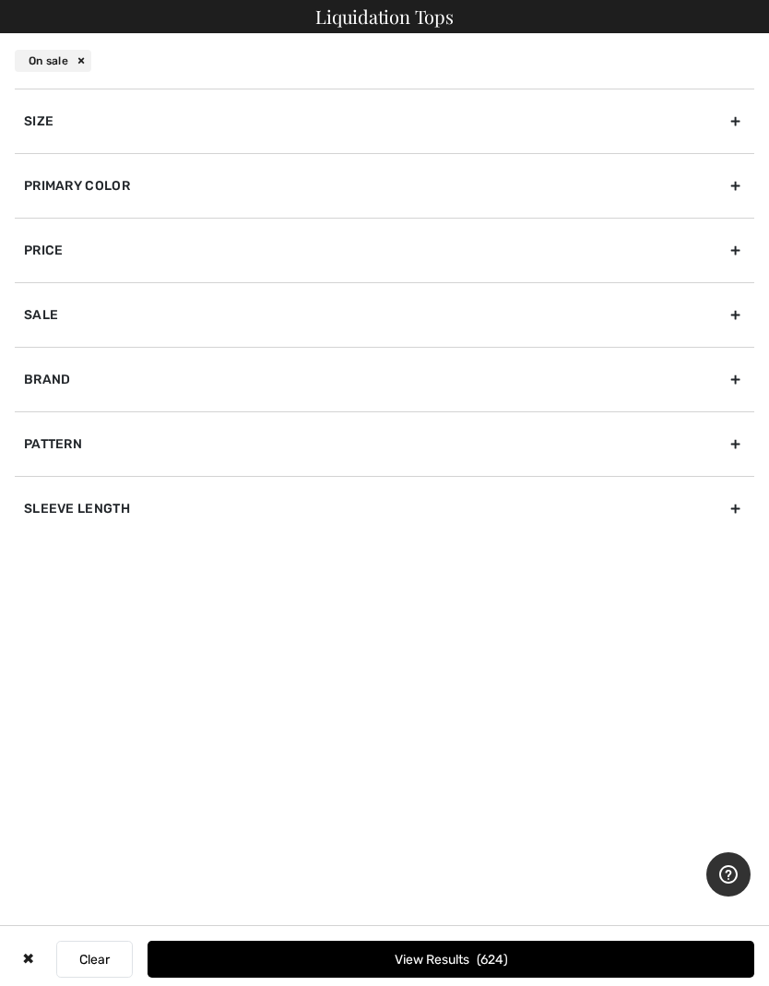
click at [736, 115] on div "Size" at bounding box center [385, 121] width 740 height 65
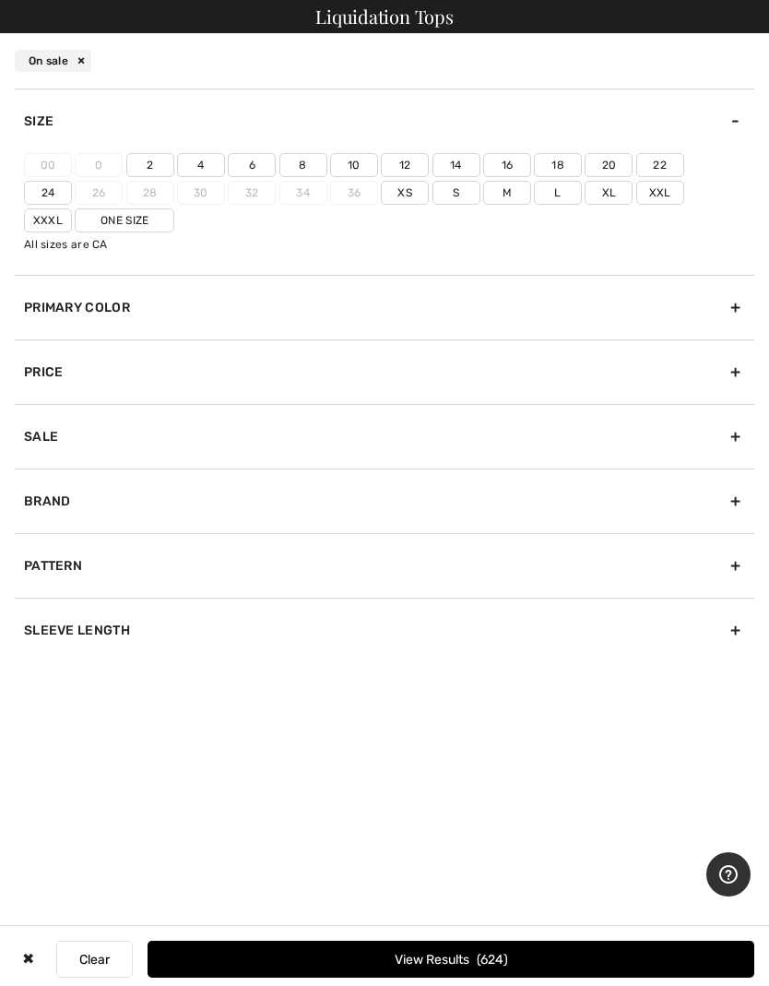
click at [409, 171] on label "12" at bounding box center [405, 165] width 48 height 24
click at [0, 0] on input"] "12" at bounding box center [0, 0] width 0 height 0
click at [729, 434] on div "Sale" at bounding box center [385, 436] width 740 height 65
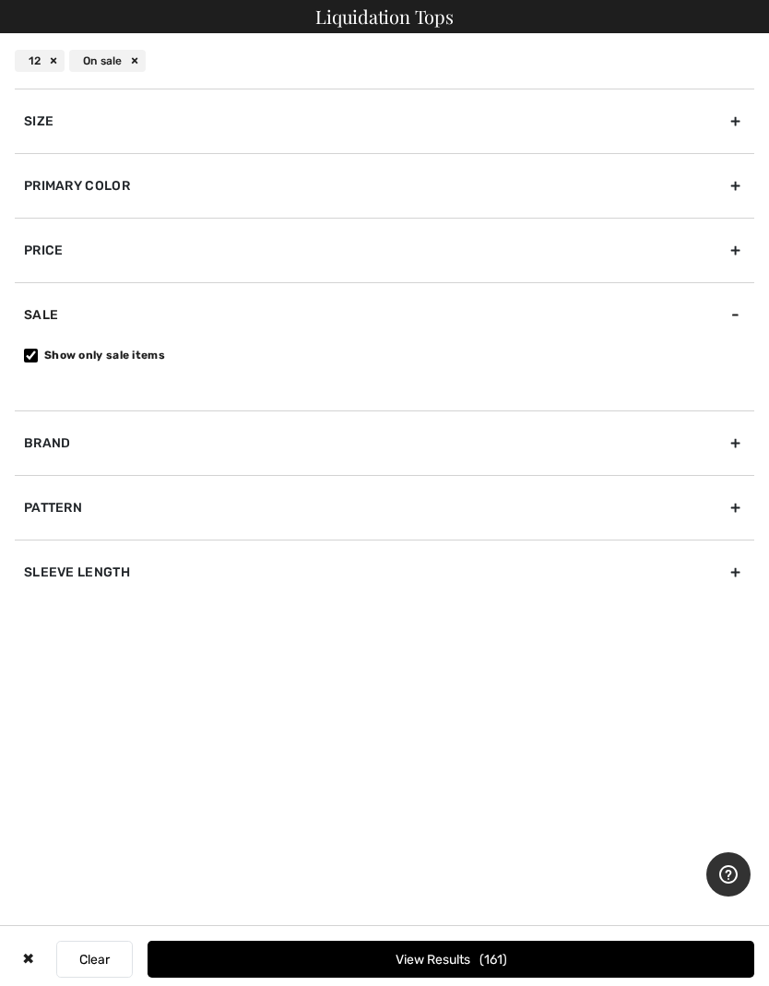
click at [516, 927] on button "View Results 161" at bounding box center [451, 959] width 607 height 37
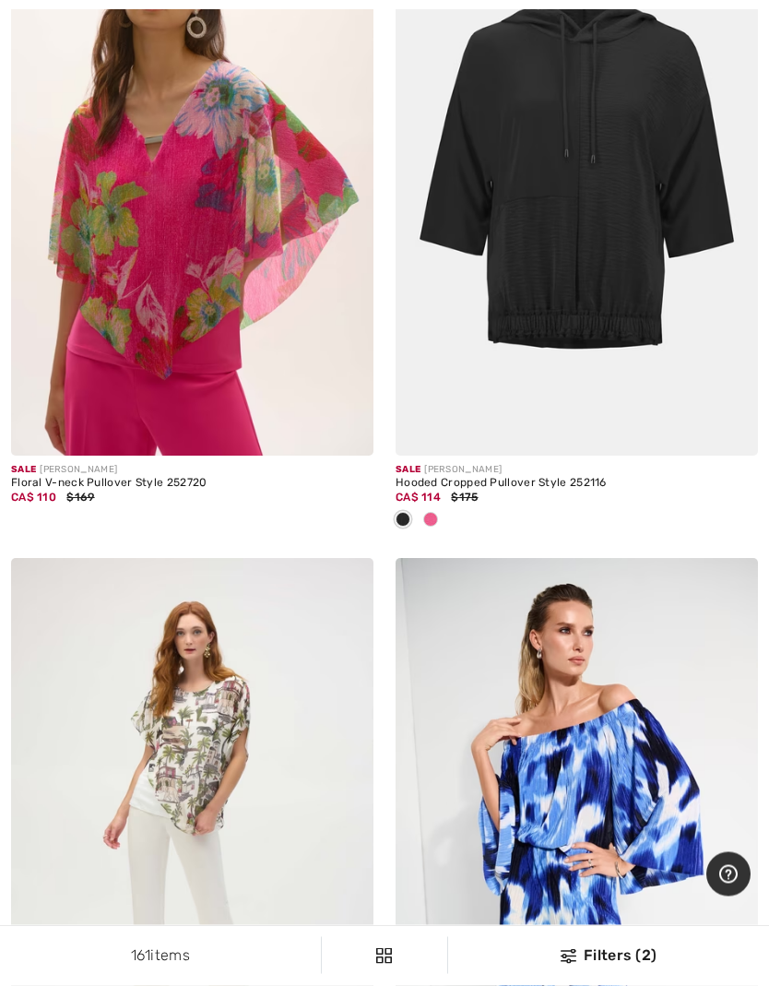
scroll to position [12841, 0]
click at [434, 512] on span at bounding box center [430, 519] width 15 height 15
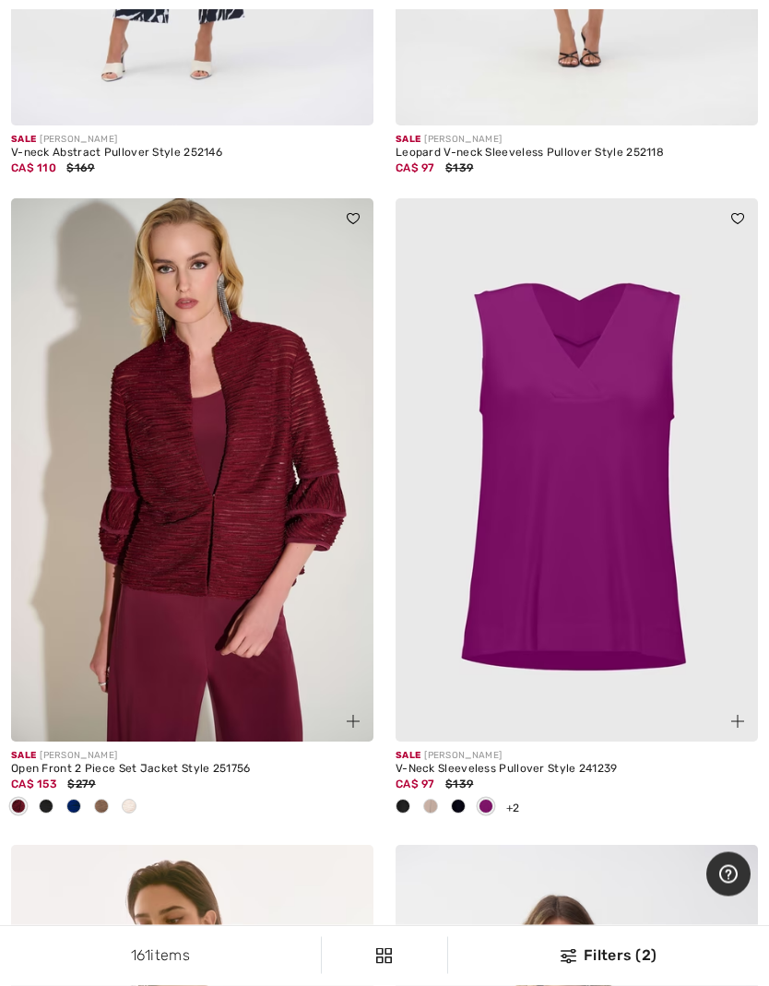
scroll to position [14433, 0]
click at [595, 519] on img at bounding box center [577, 470] width 362 height 544
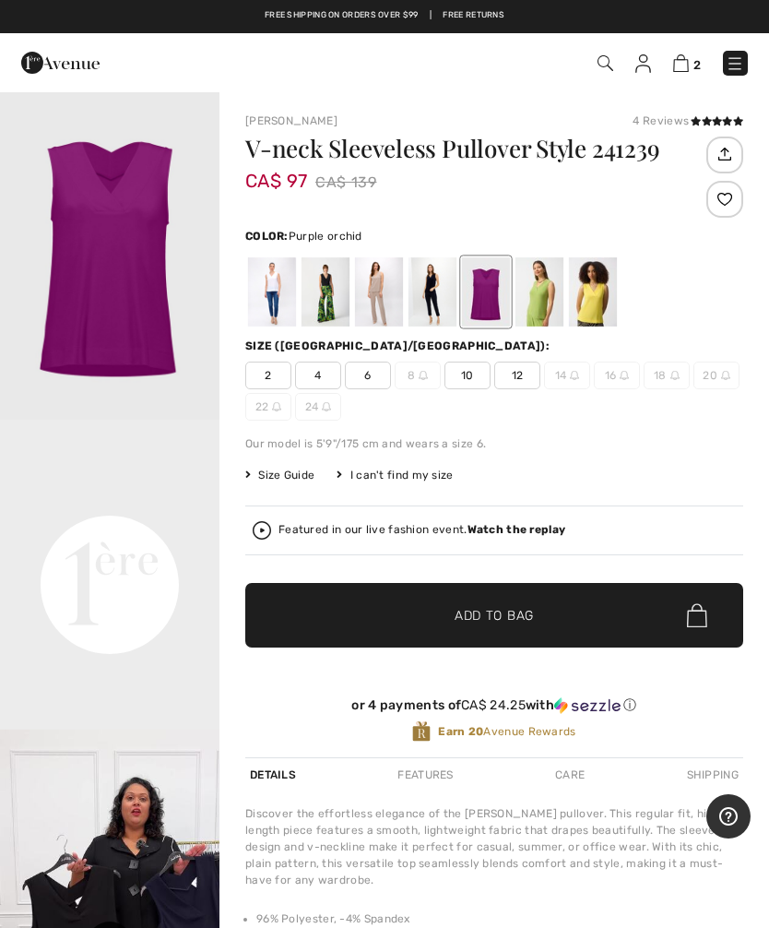
click at [691, 124] on icon at bounding box center [696, 120] width 10 height 9
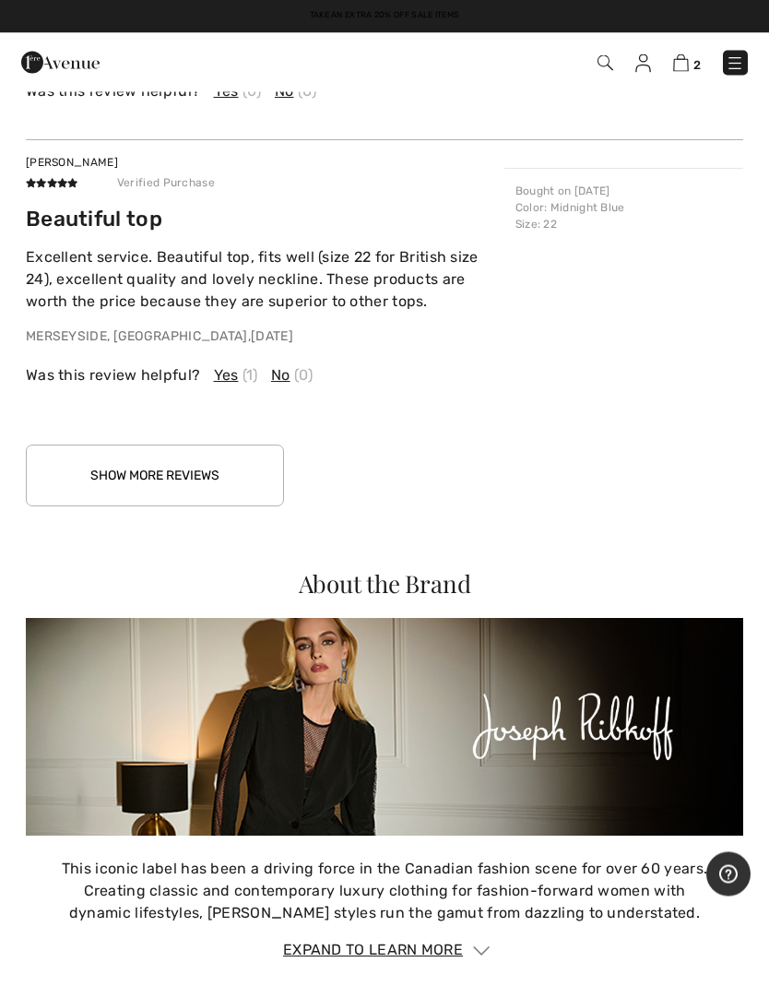
scroll to position [2595, 0]
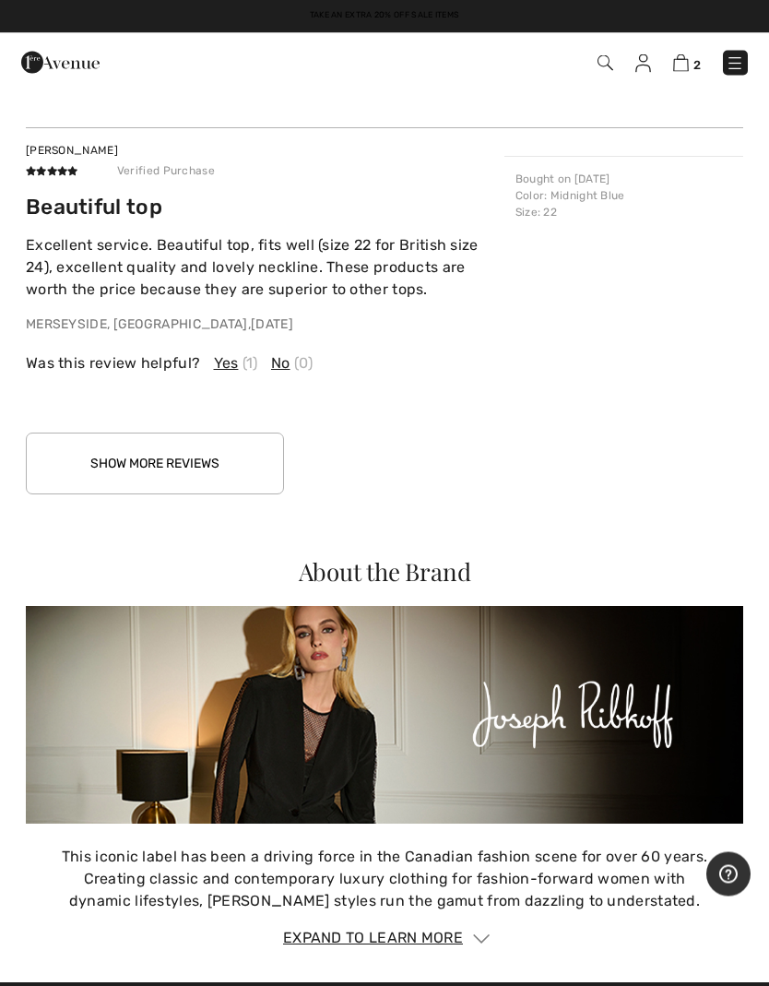
click at [253, 468] on button "Show More Reviews" at bounding box center [155, 464] width 258 height 62
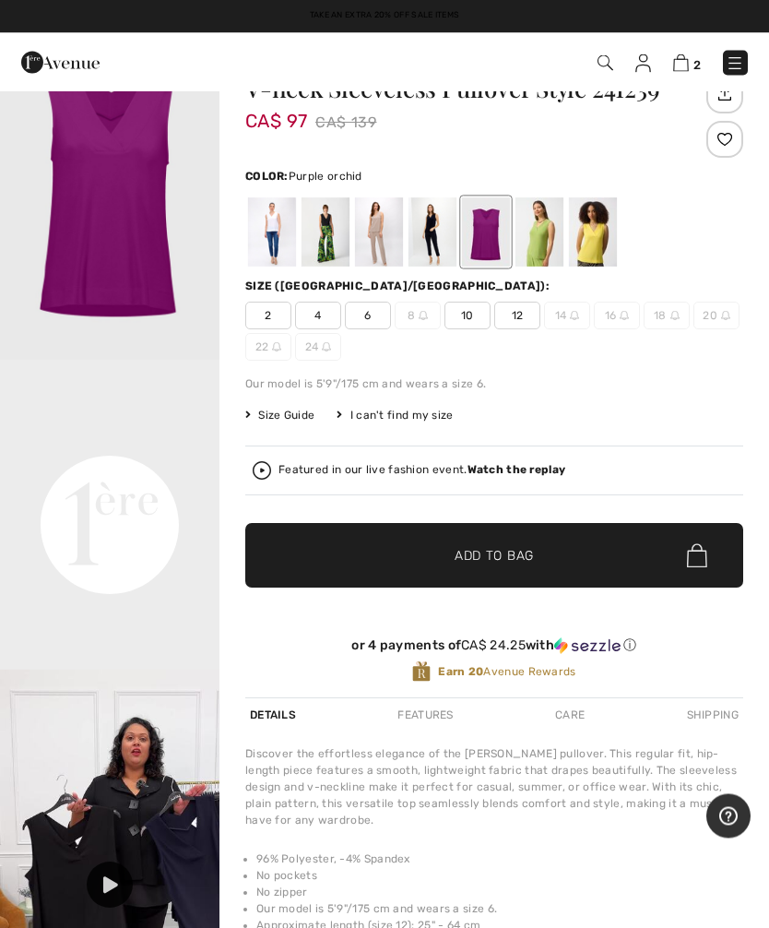
scroll to position [0, 0]
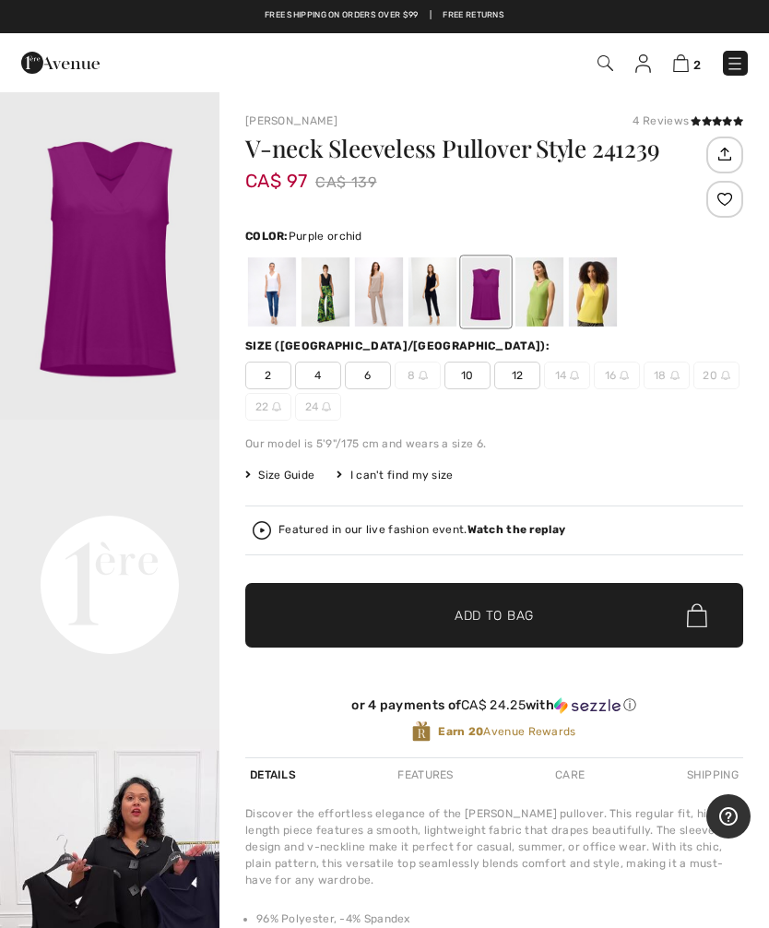
click at [112, 529] on video "Your browser does not support the video tag." at bounding box center [109, 475] width 219 height 110
click at [162, 529] on video "Your browser does not support the video tag." at bounding box center [109, 475] width 219 height 110
click at [127, 528] on video "Your browser does not support the video tag." at bounding box center [109, 474] width 219 height 110
click at [144, 528] on video "Your browser does not support the video tag." at bounding box center [109, 474] width 219 height 110
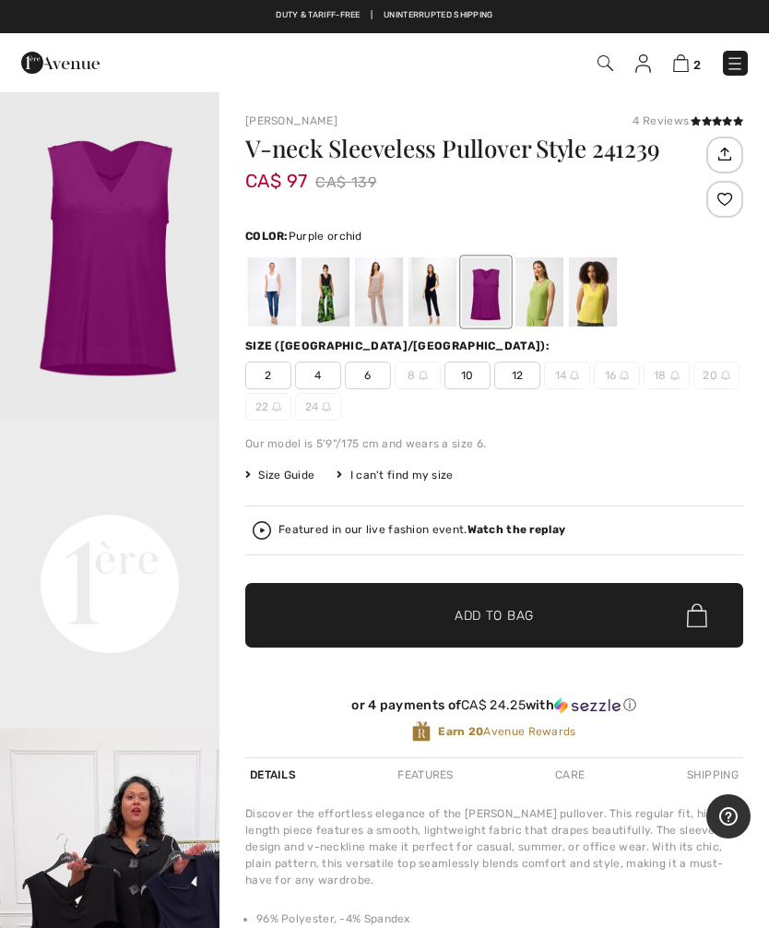
click at [528, 376] on span "12" at bounding box center [517, 376] width 46 height 28
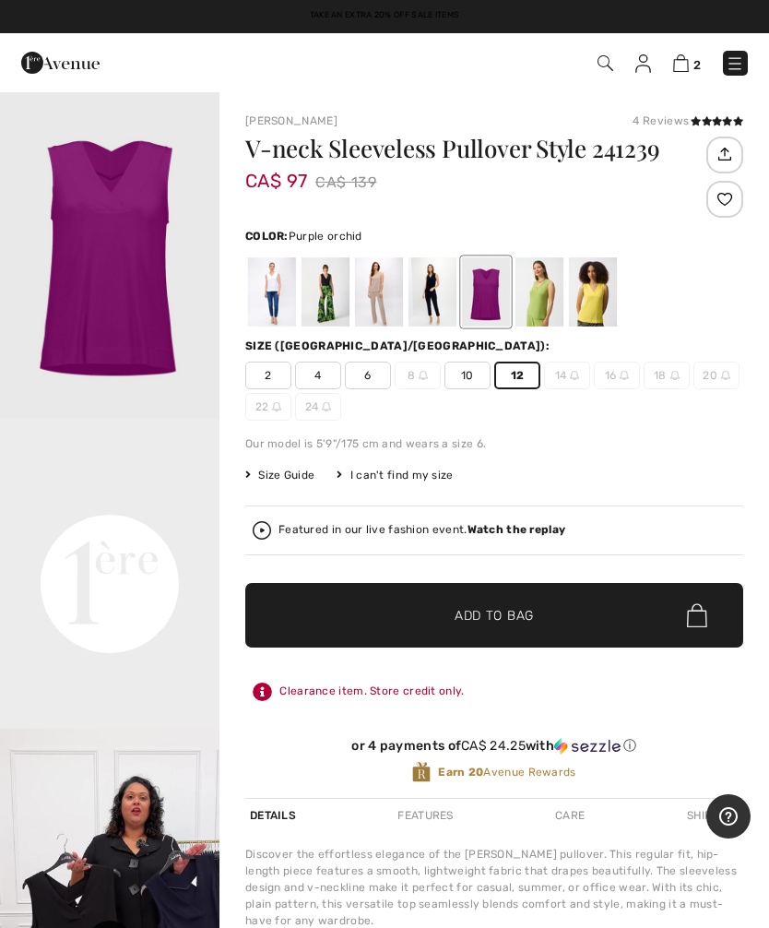
click at [511, 618] on span "Add to Bag" at bounding box center [494, 615] width 79 height 19
click at [132, 528] on video "Your browser does not support the video tag." at bounding box center [109, 474] width 219 height 110
click at [137, 486] on video "Your browser does not support the video tag." at bounding box center [109, 474] width 219 height 110
click at [135, 495] on video "Your browser does not support the video tag." at bounding box center [109, 474] width 219 height 110
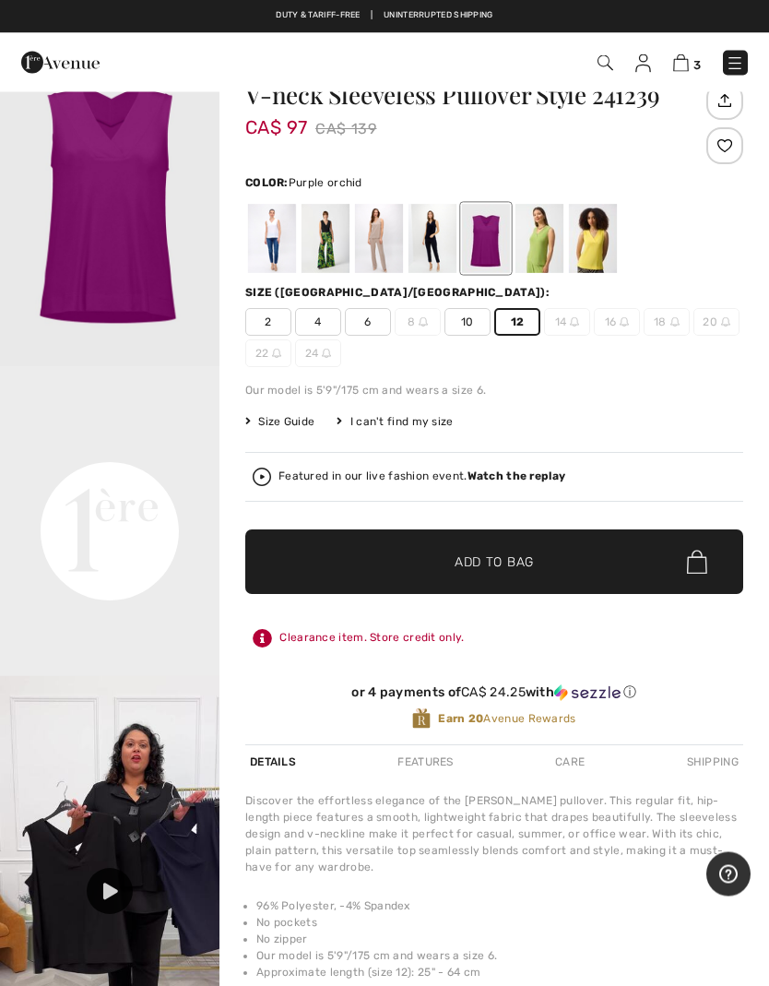
scroll to position [50, 0]
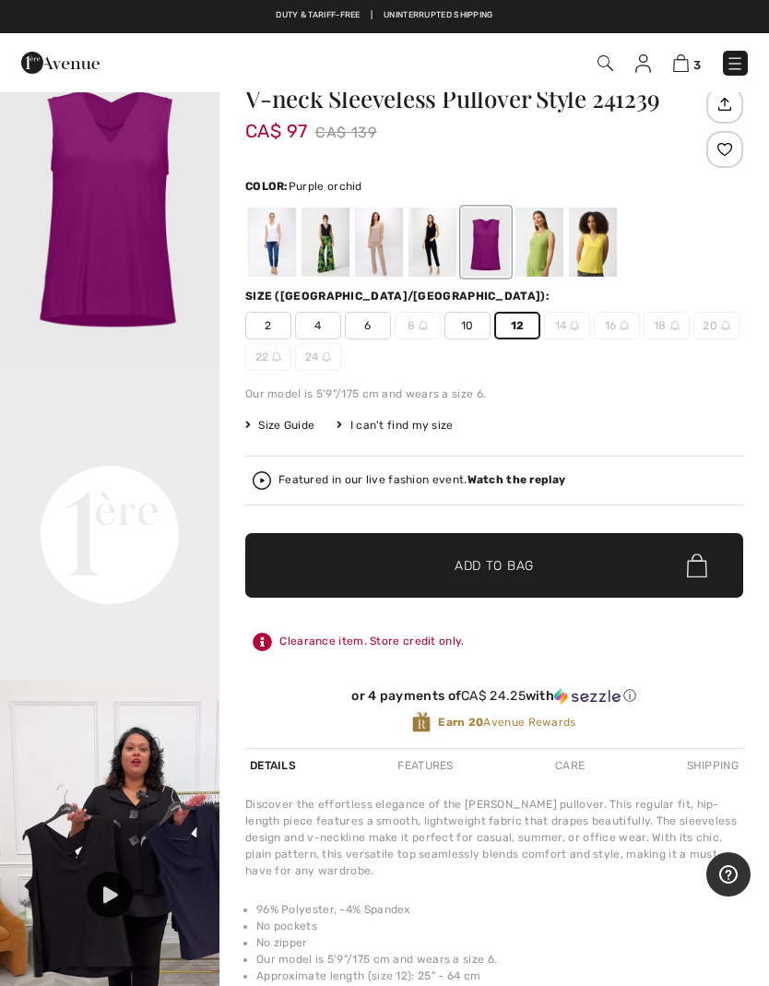
click at [136, 480] on video "Your browser does not support the video tag." at bounding box center [109, 425] width 219 height 110
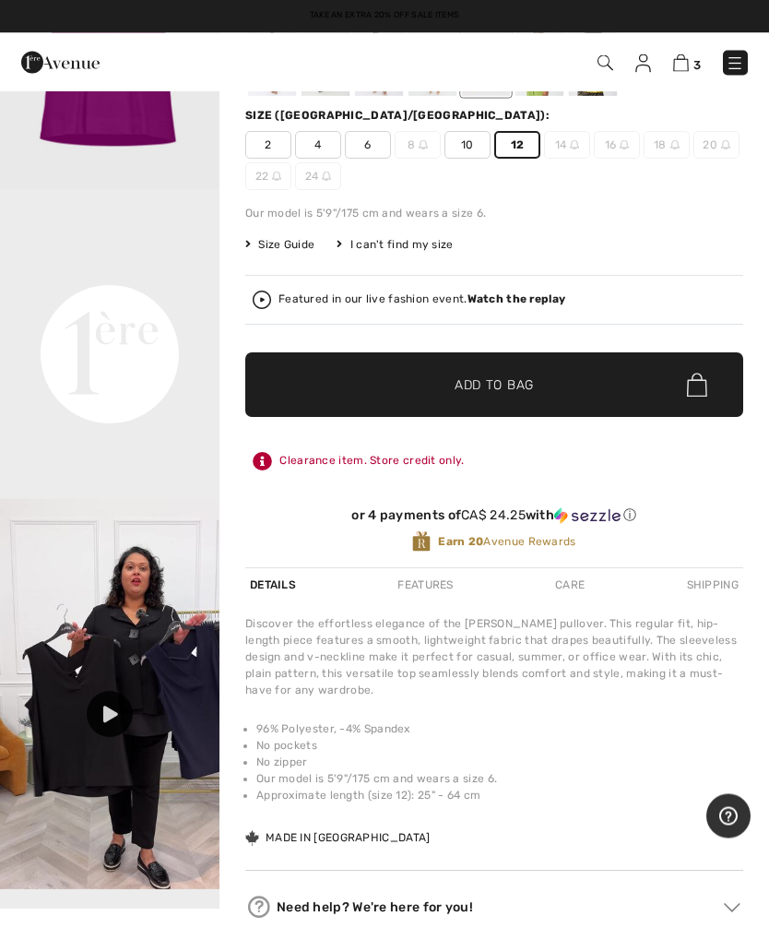
scroll to position [145, 0]
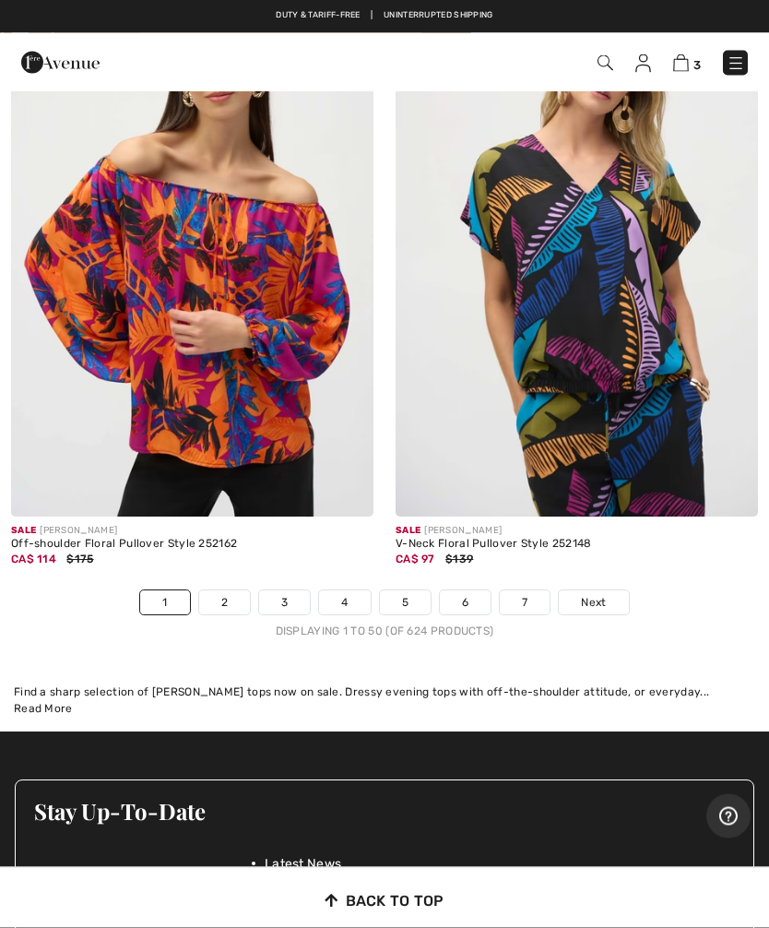
scroll to position [16129, 0]
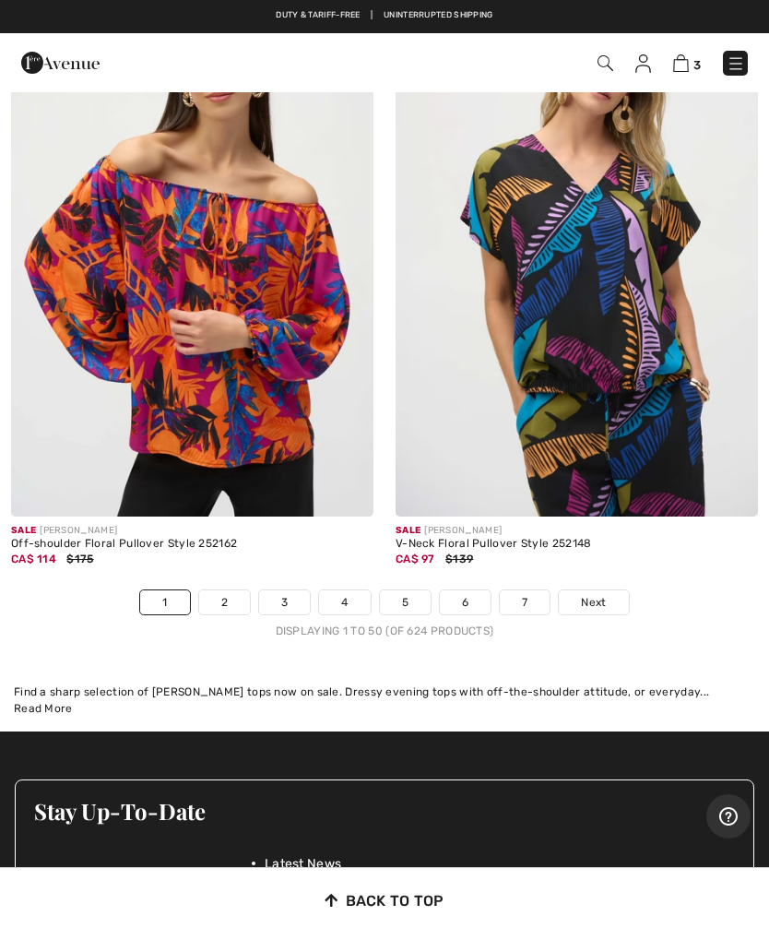
click at [234, 591] on link "2" at bounding box center [224, 602] width 51 height 24
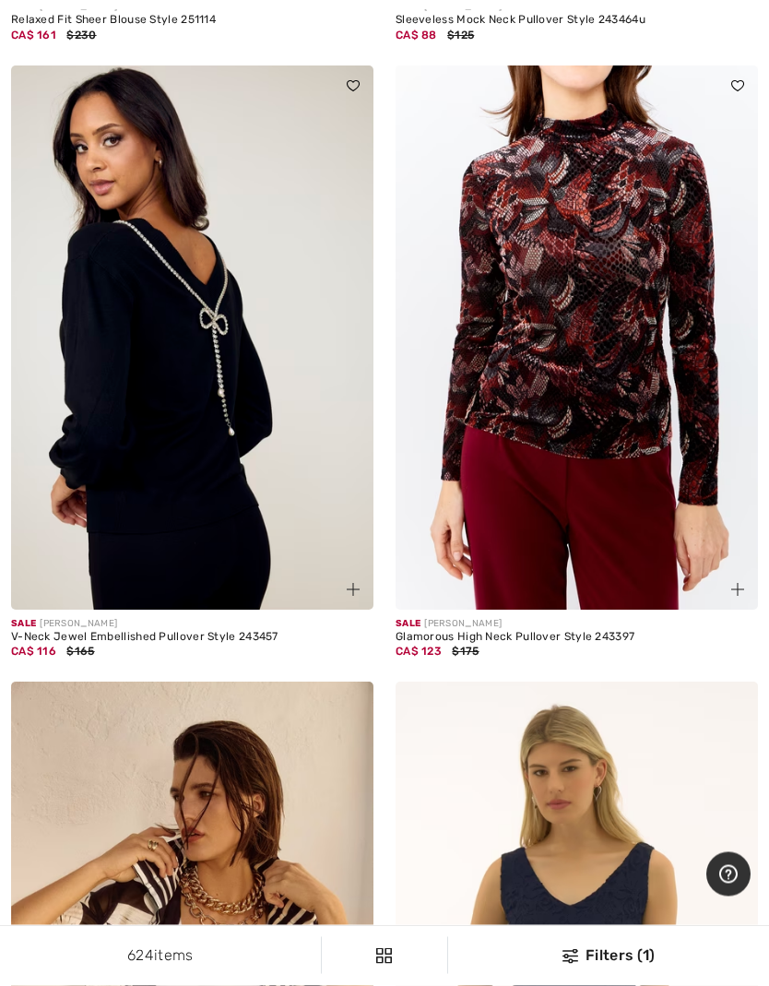
scroll to position [12596, 0]
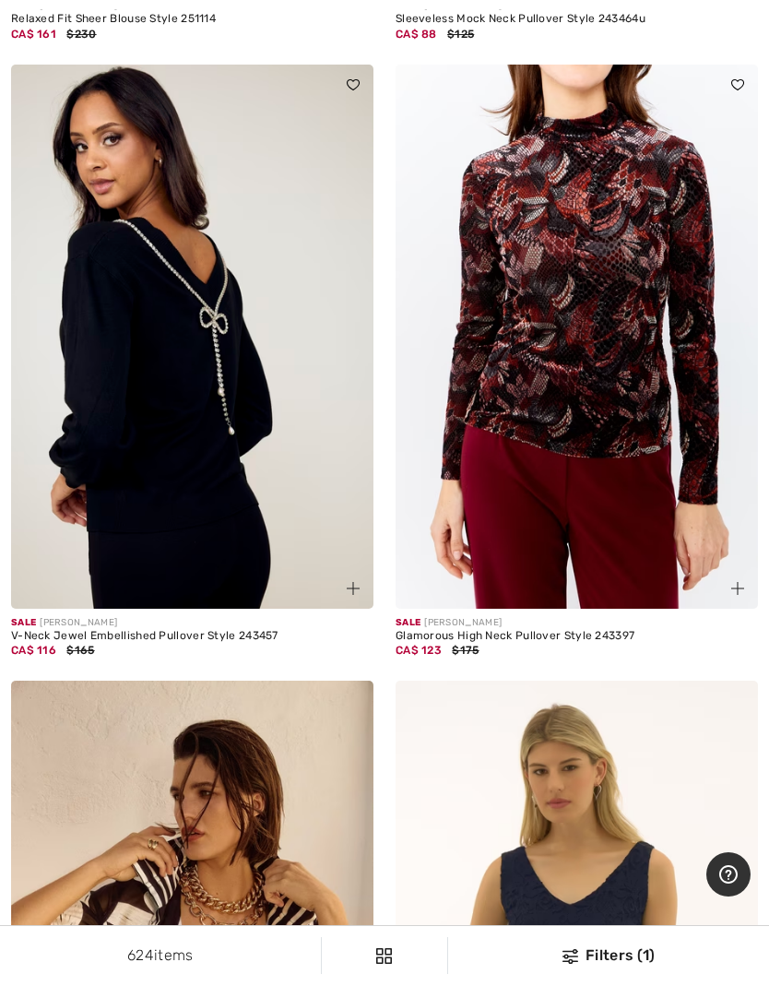
click at [229, 409] on img at bounding box center [192, 337] width 362 height 544
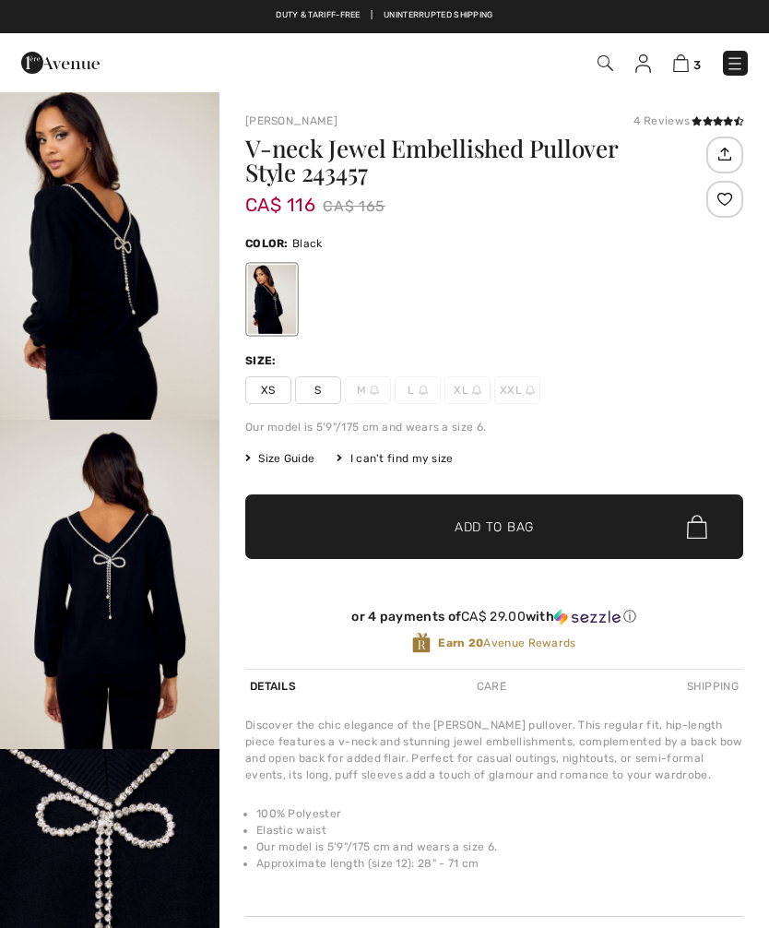
checkbox input "true"
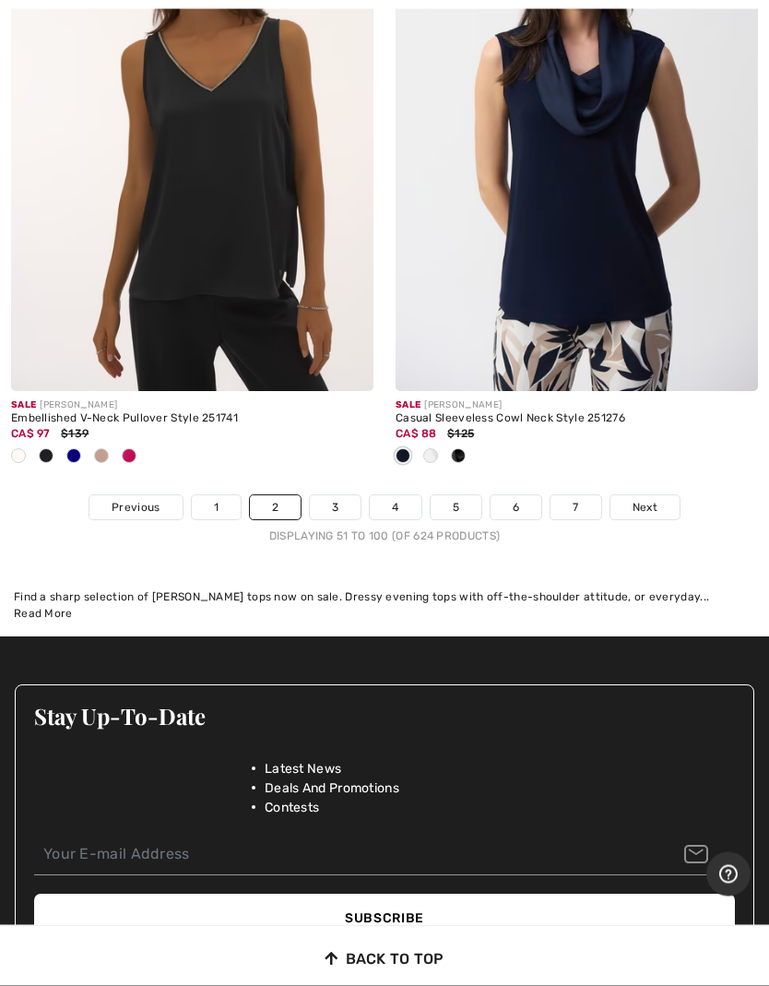
scroll to position [16163, 0]
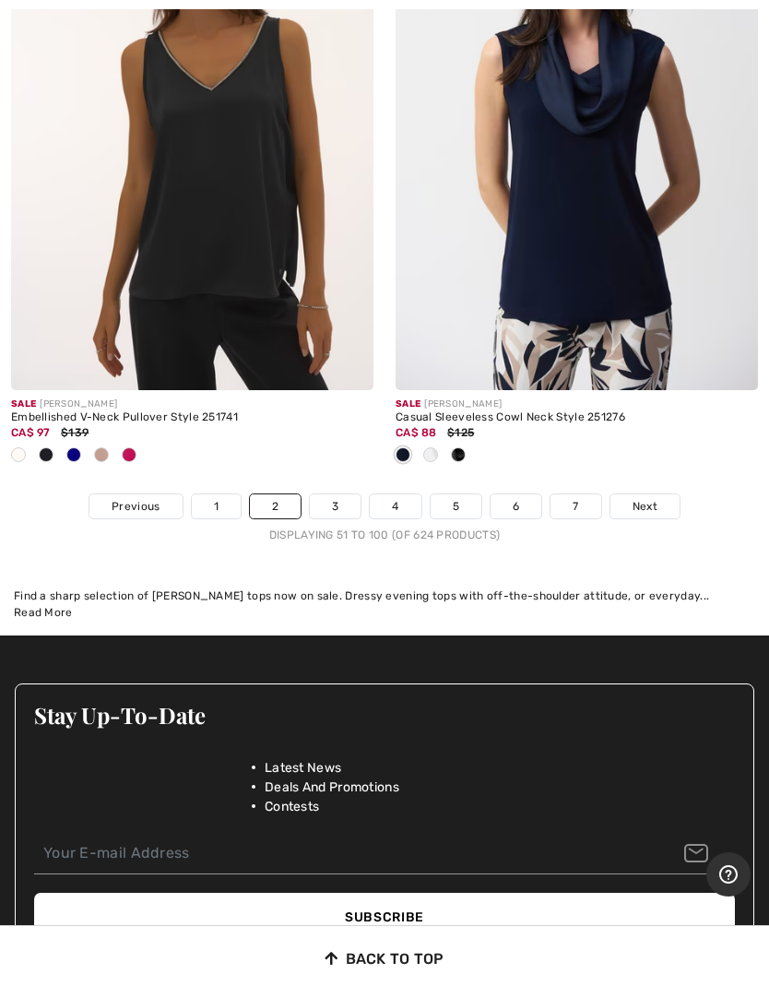
click at [348, 499] on link "3" at bounding box center [335, 506] width 51 height 24
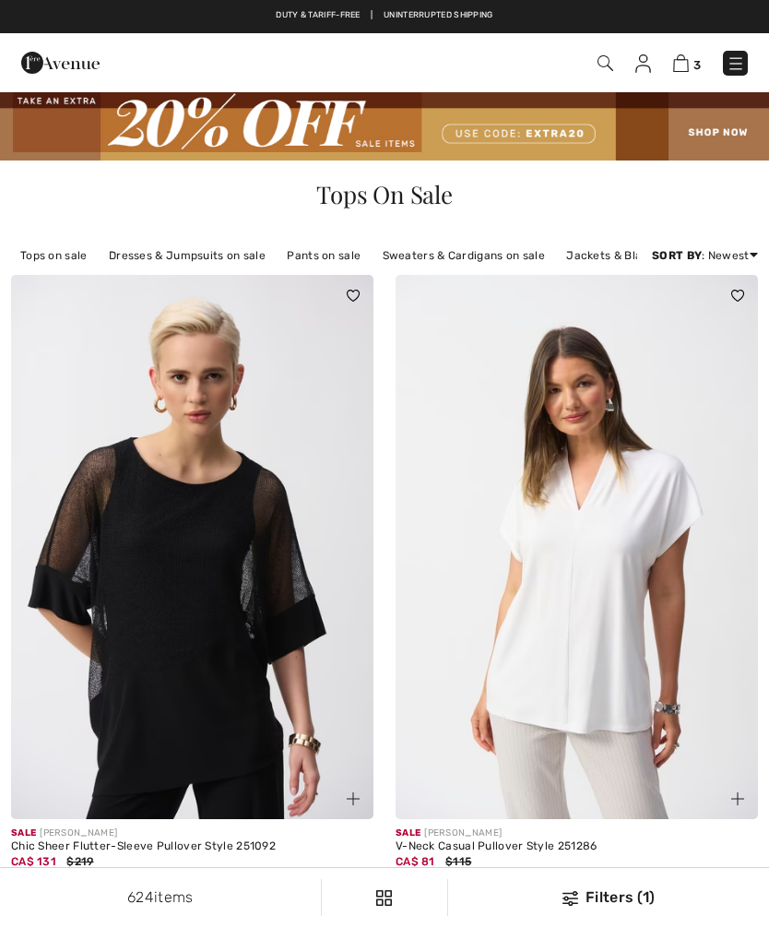
checkbox input "true"
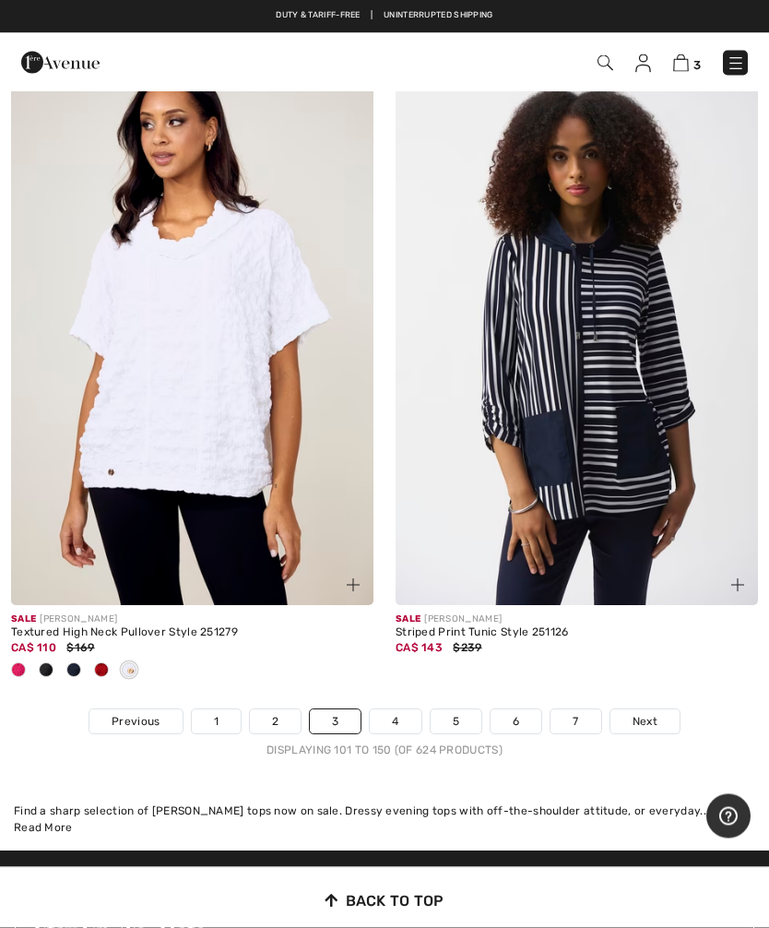
scroll to position [16015, 0]
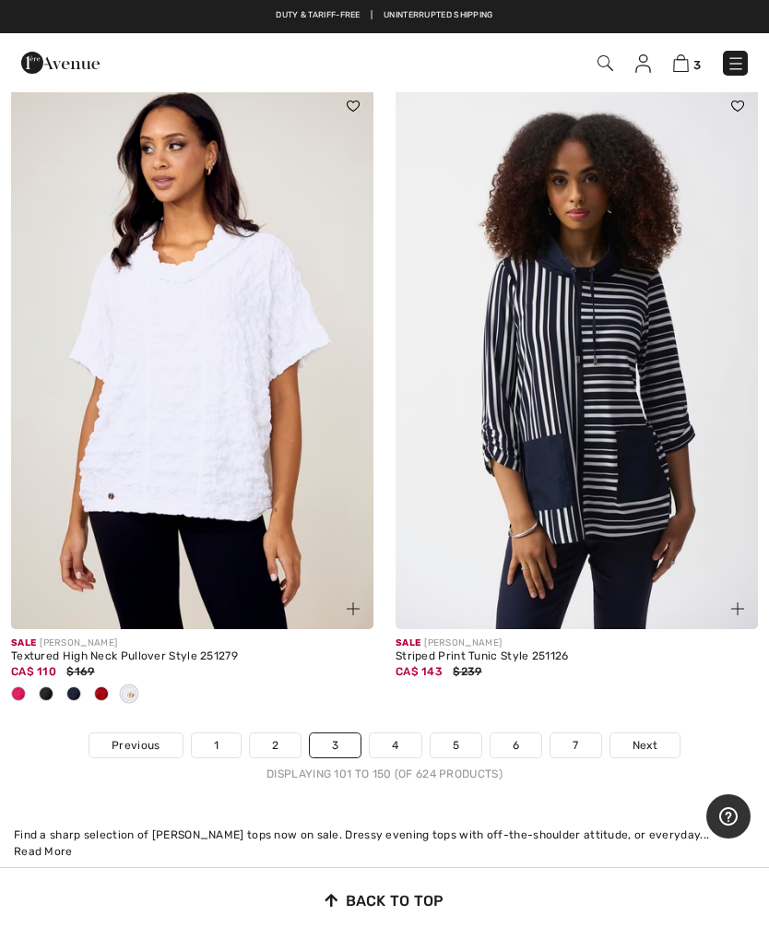
click at [397, 733] on link "4" at bounding box center [395, 745] width 51 height 24
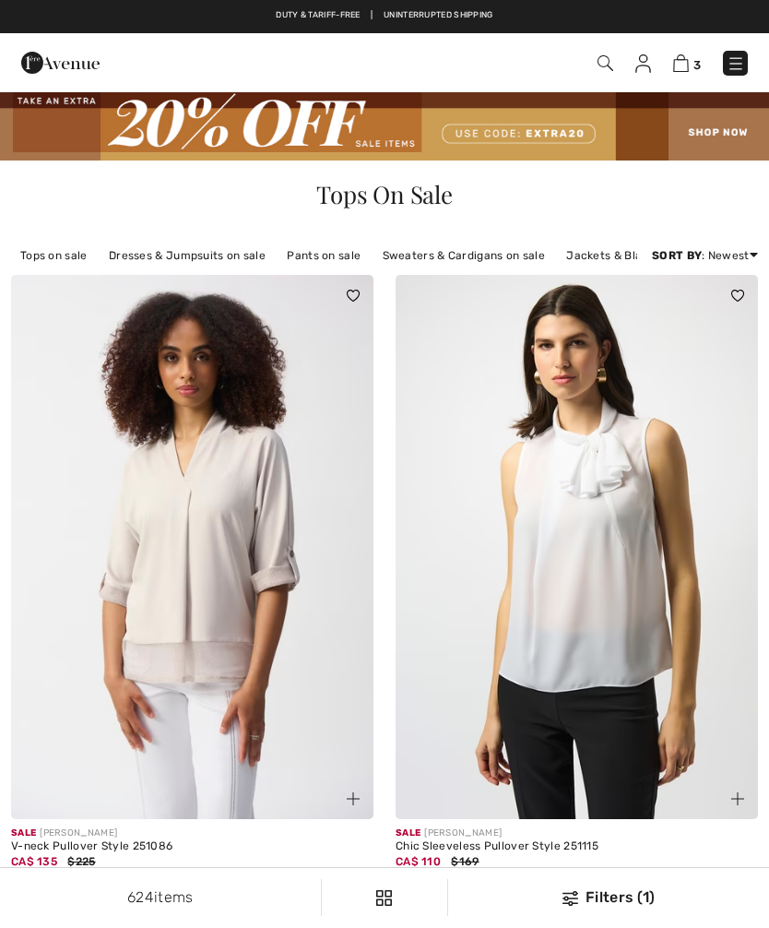
checkbox input "true"
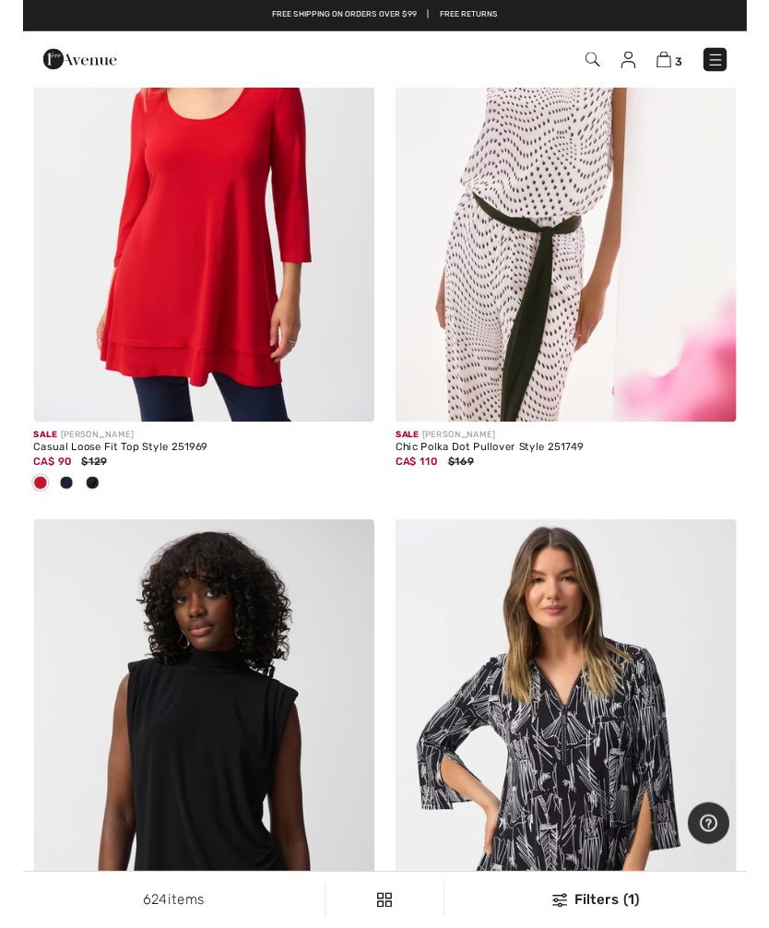
scroll to position [2953, 0]
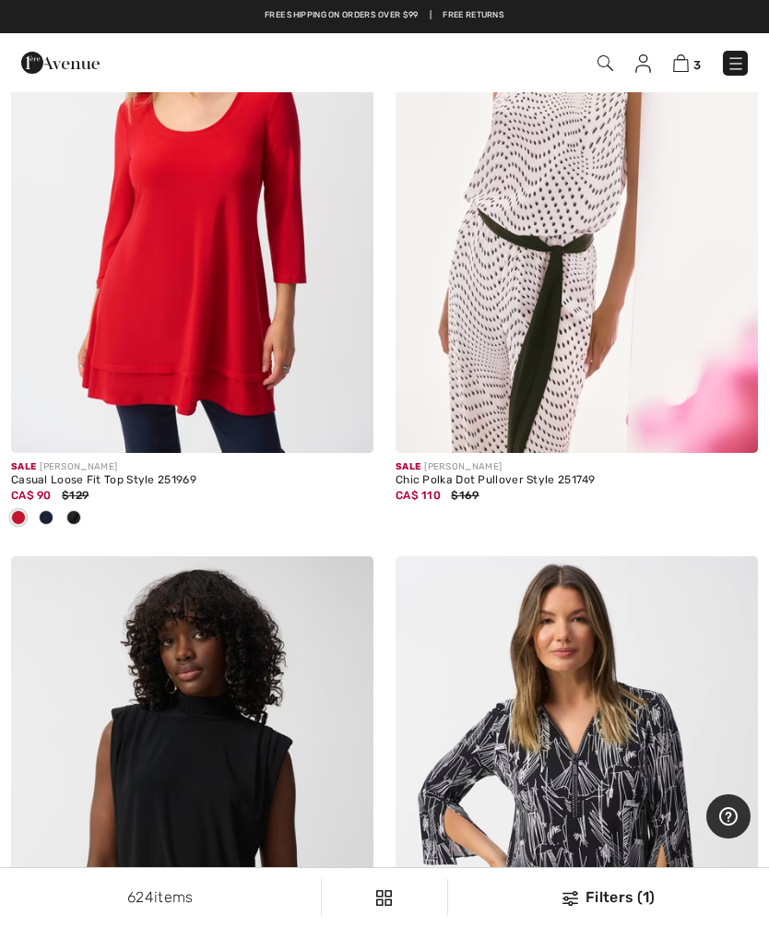
click at [653, 600] on img at bounding box center [577, 828] width 362 height 544
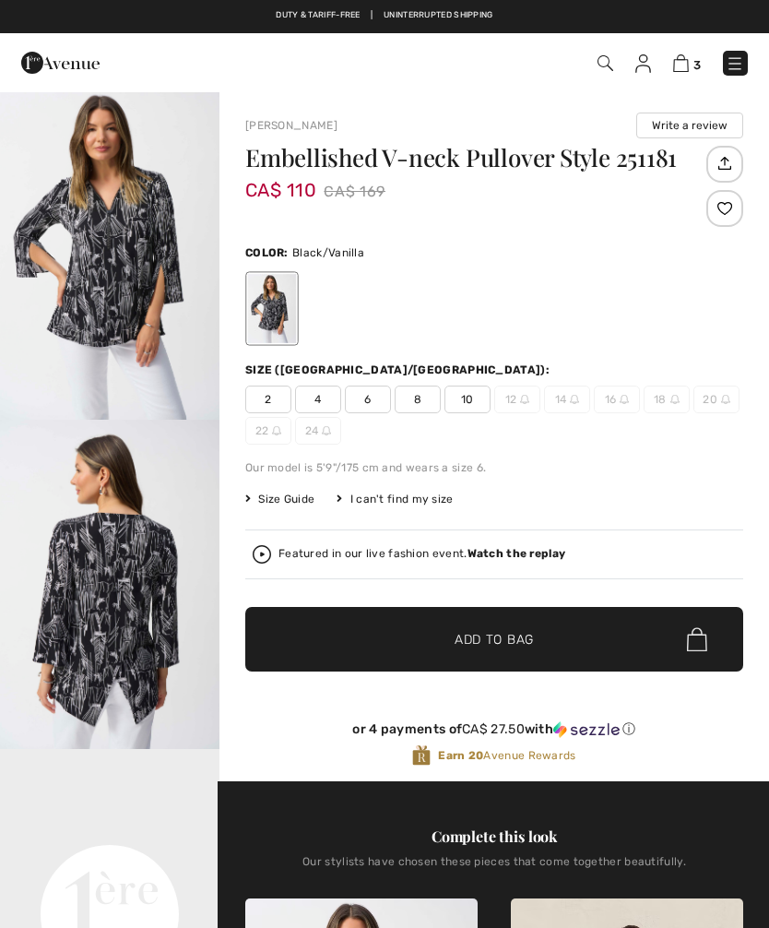
checkbox input "true"
click at [596, 636] on span "✔ Added to Bag Add to Bag" at bounding box center [494, 639] width 498 height 65
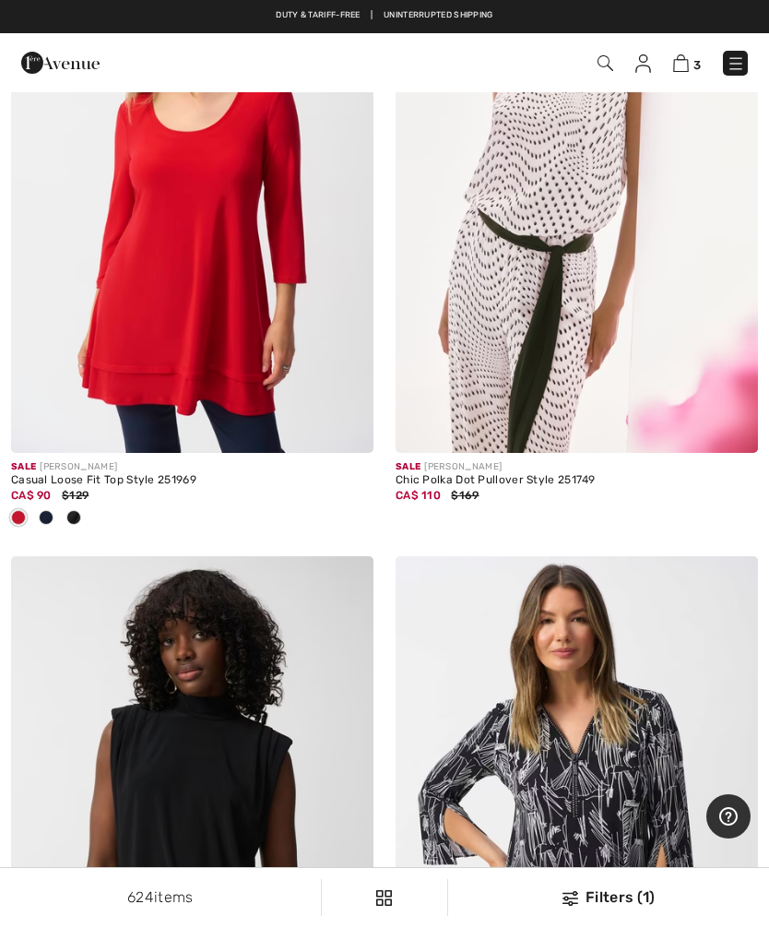
click at [625, 892] on div "Filters (1)" at bounding box center [608, 897] width 299 height 22
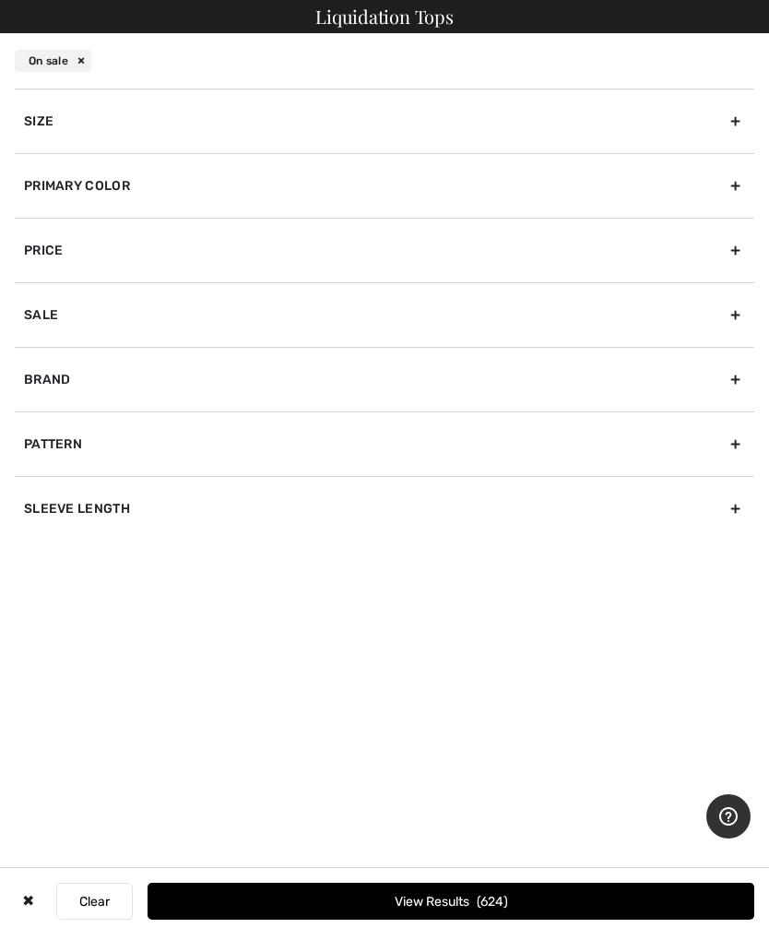
click at [731, 131] on div "Size" at bounding box center [385, 121] width 740 height 65
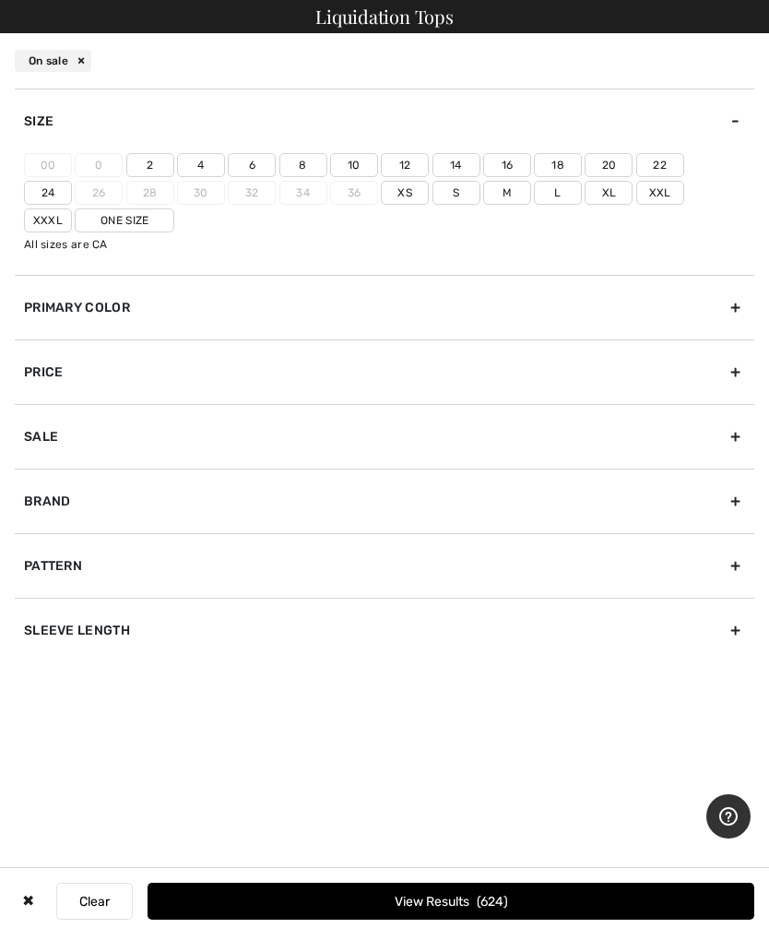
click at [417, 171] on label "12" at bounding box center [405, 165] width 48 height 24
click at [0, 0] on input"] "12" at bounding box center [0, 0] width 0 height 0
click at [499, 907] on span "161" at bounding box center [494, 902] width 28 height 16
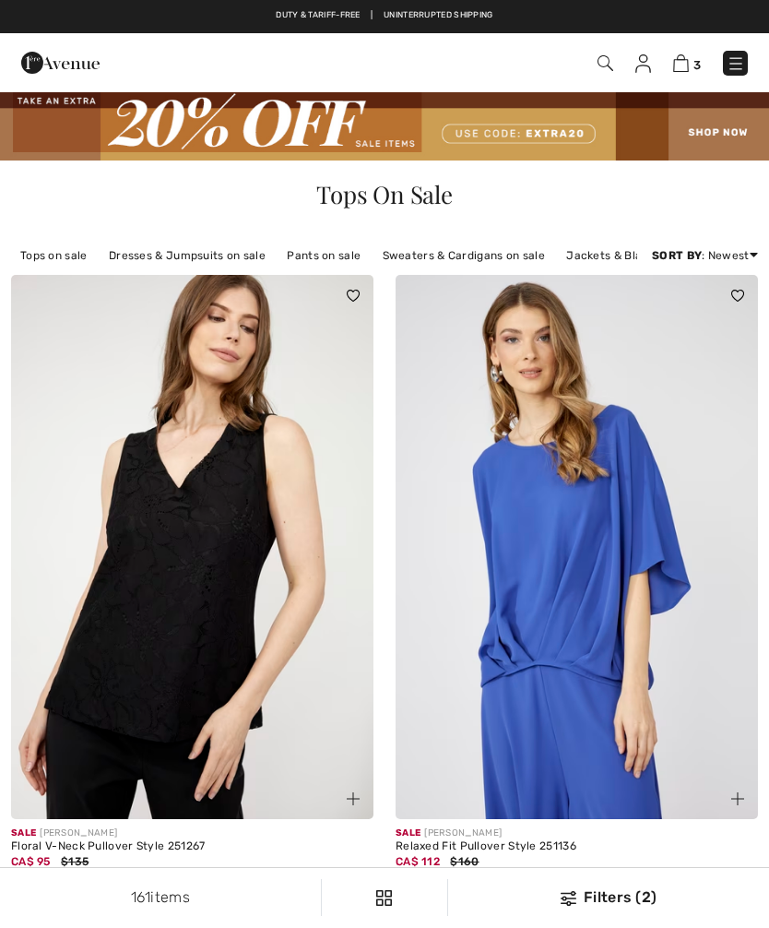
checkbox input "true"
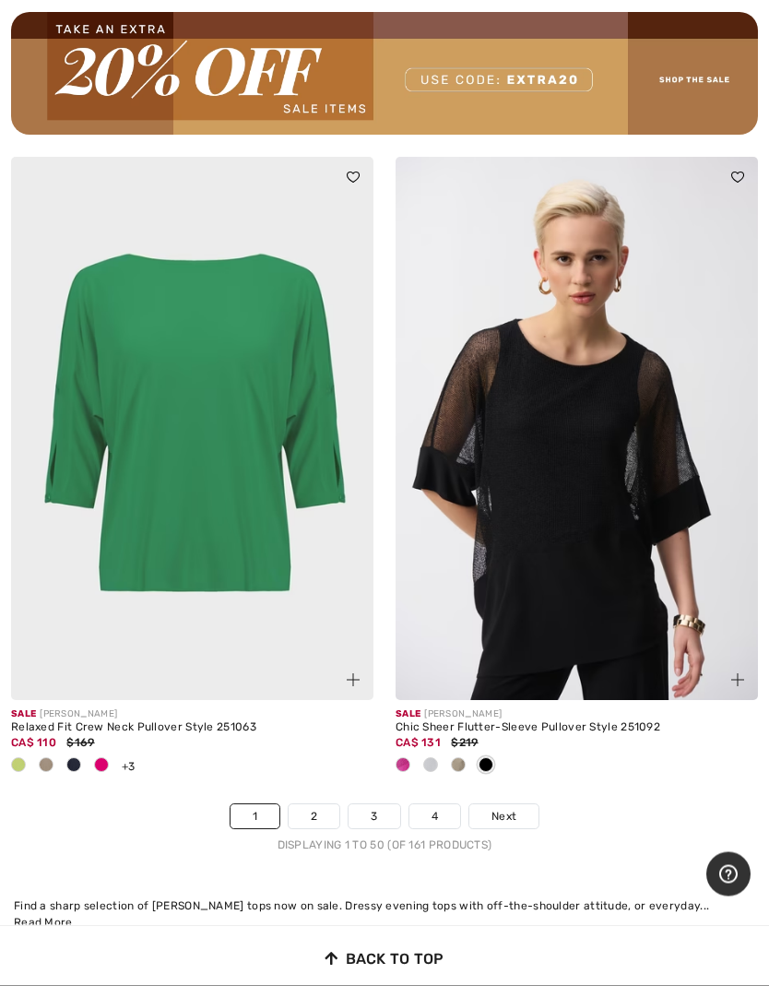
scroll to position [15915, 0]
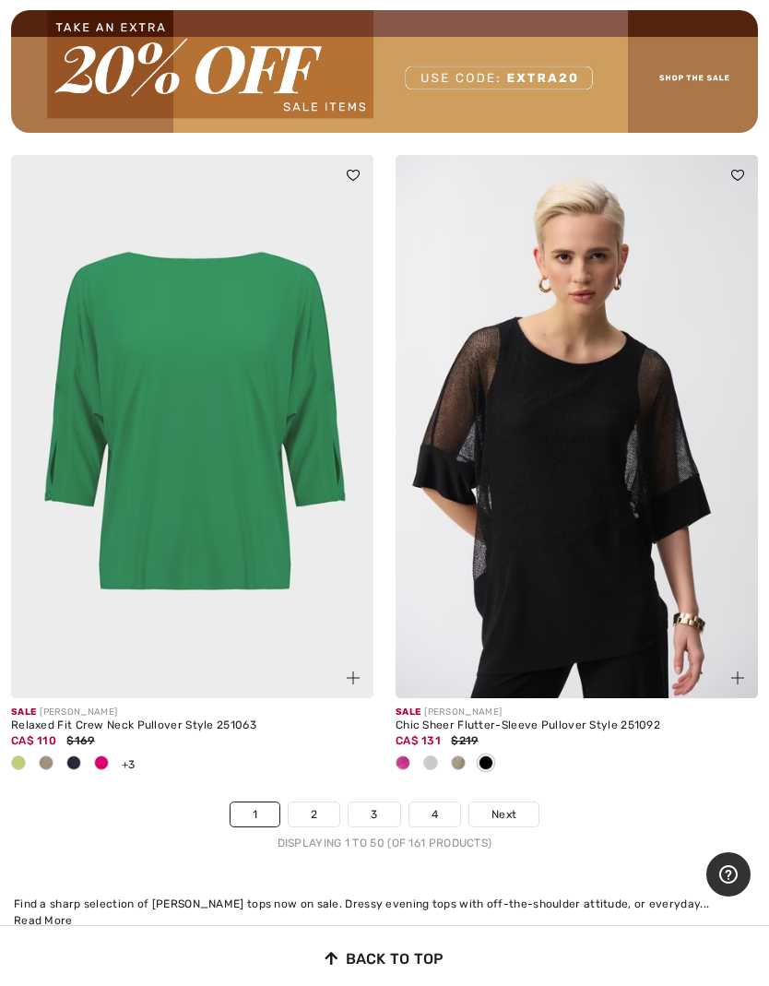
click at [226, 515] on img at bounding box center [192, 427] width 362 height 544
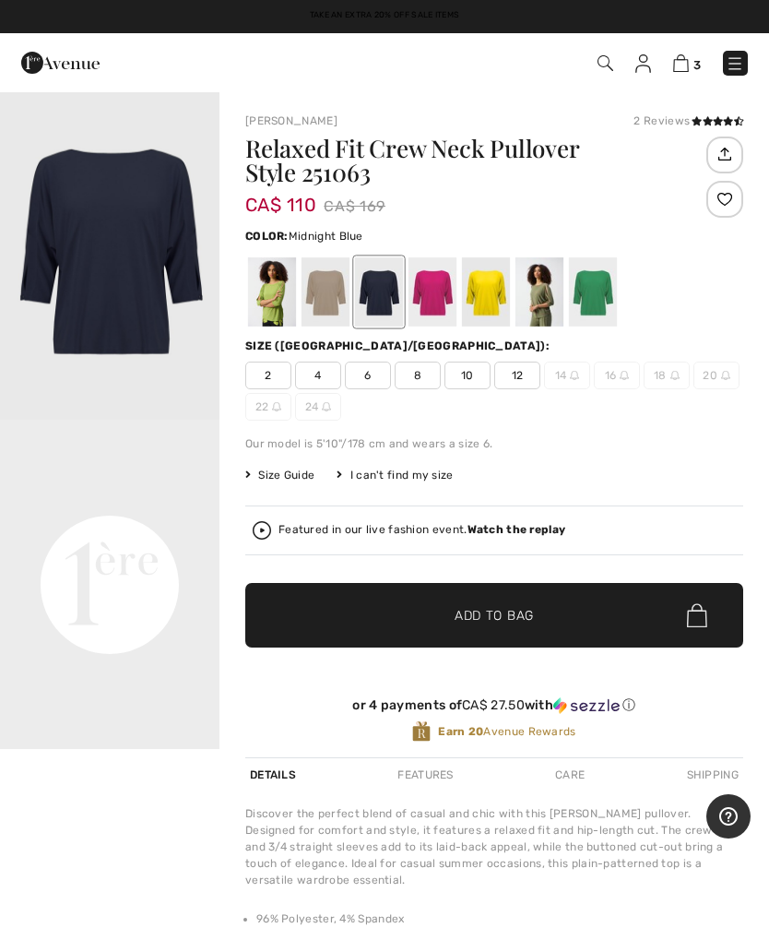
click at [699, 73] on link "3" at bounding box center [687, 63] width 28 height 22
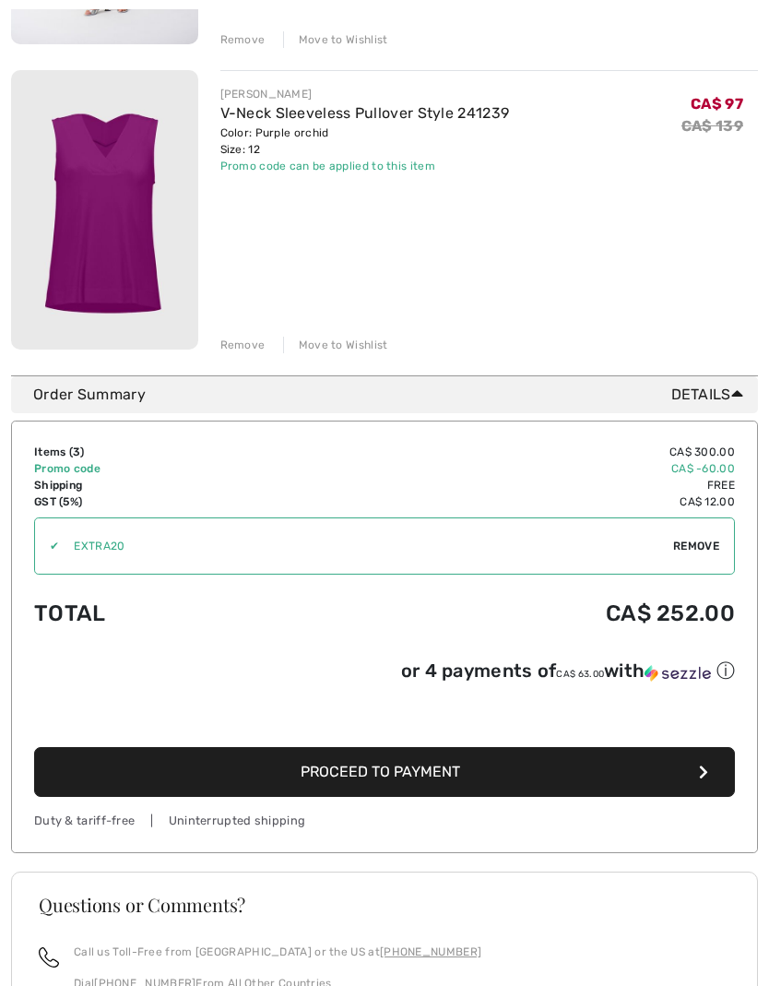
scroll to position [814, 0]
click at [565, 780] on button "Proceed to Payment" at bounding box center [384, 772] width 701 height 50
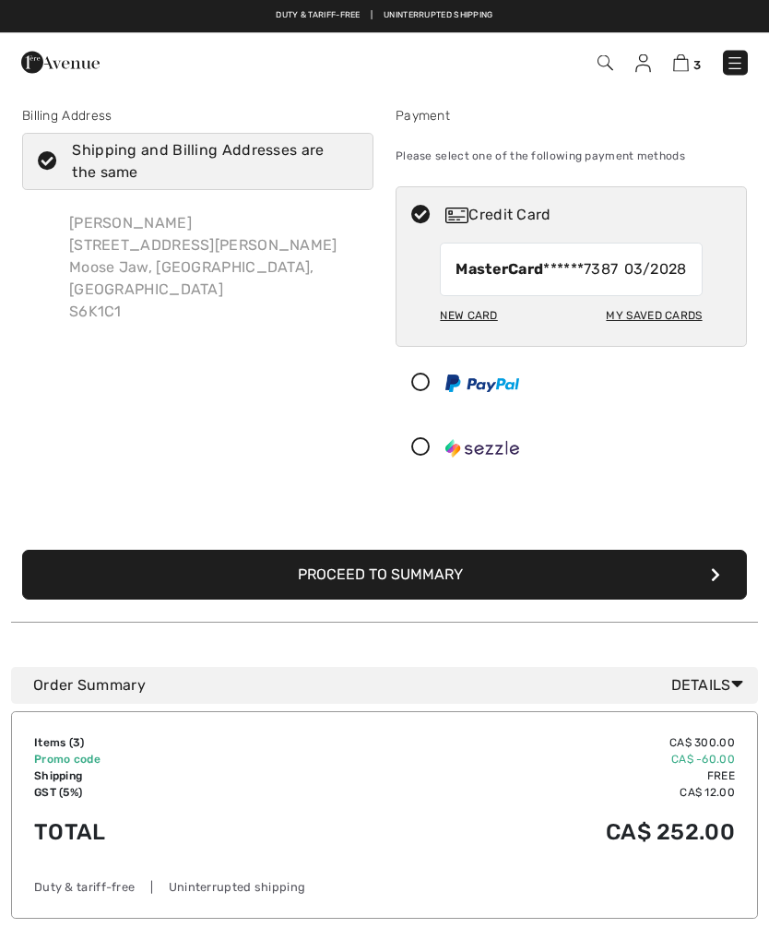
scroll to position [6, 0]
click at [490, 597] on button "Proceed to Summary" at bounding box center [384, 575] width 725 height 50
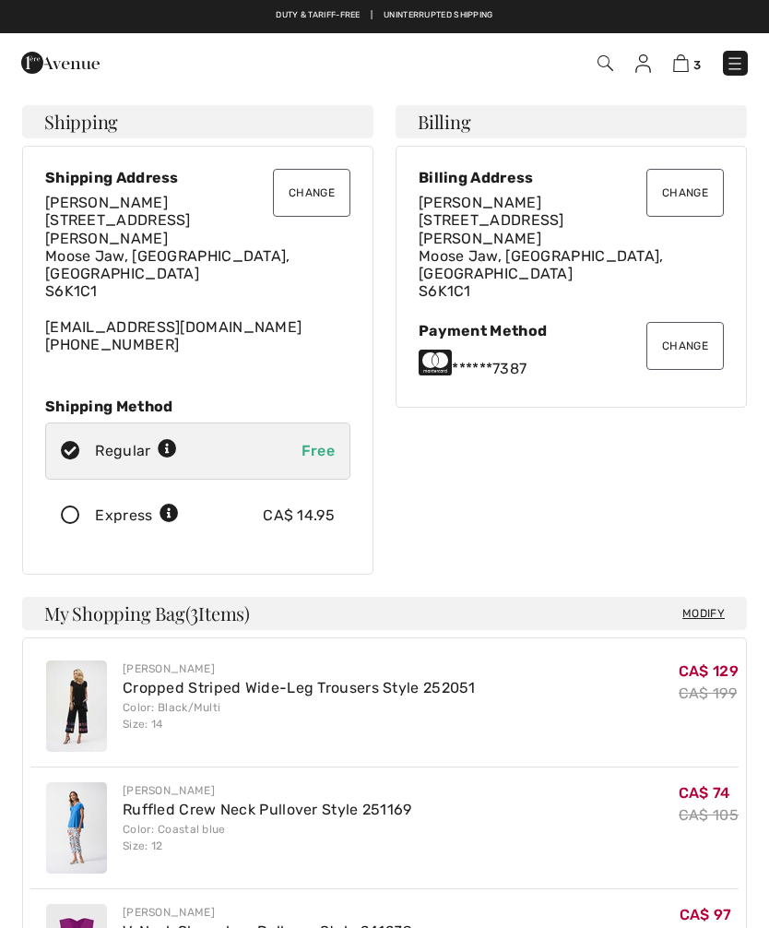
checkbox input "true"
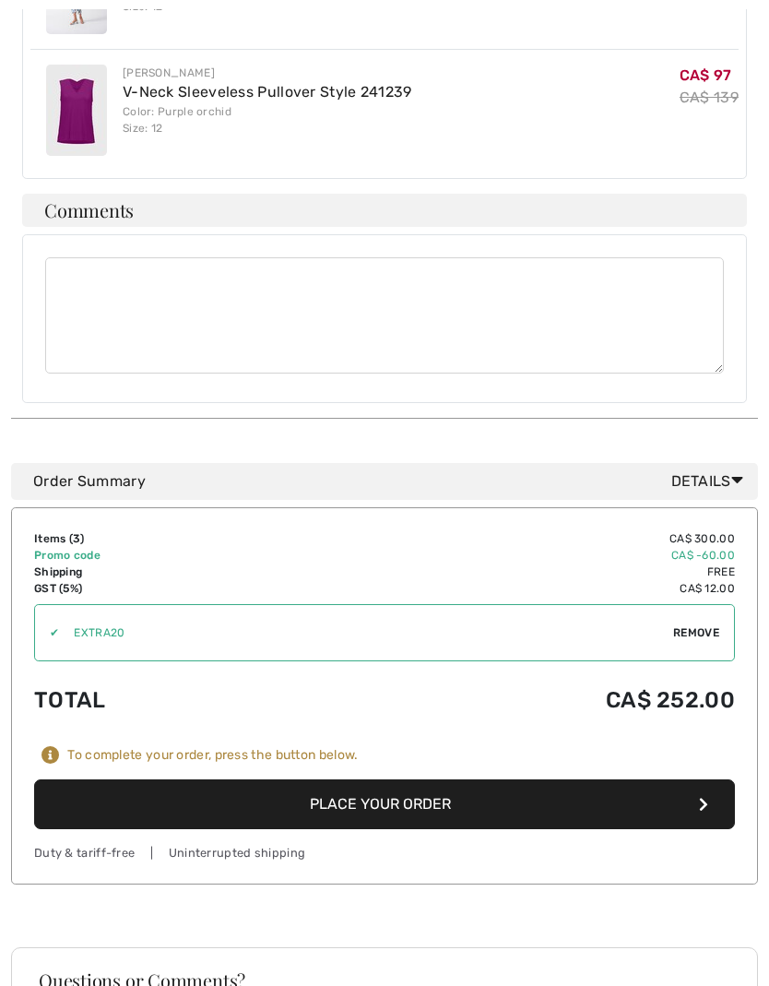
scroll to position [840, 0]
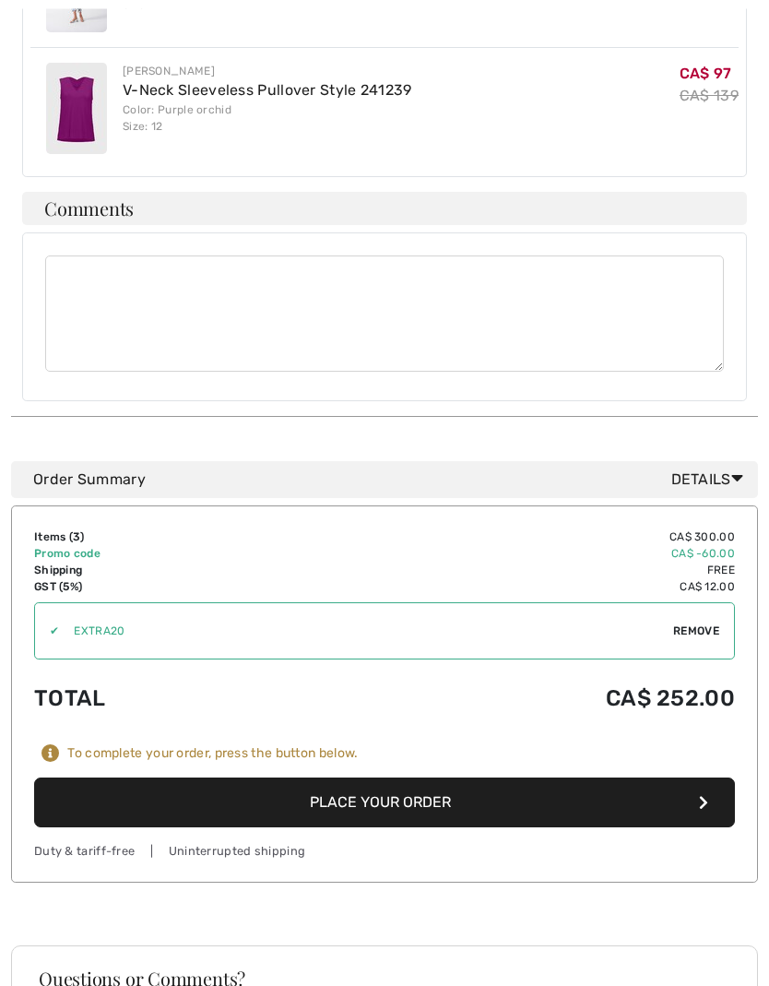
click at [482, 778] on button "Place Your Order" at bounding box center [384, 803] width 701 height 50
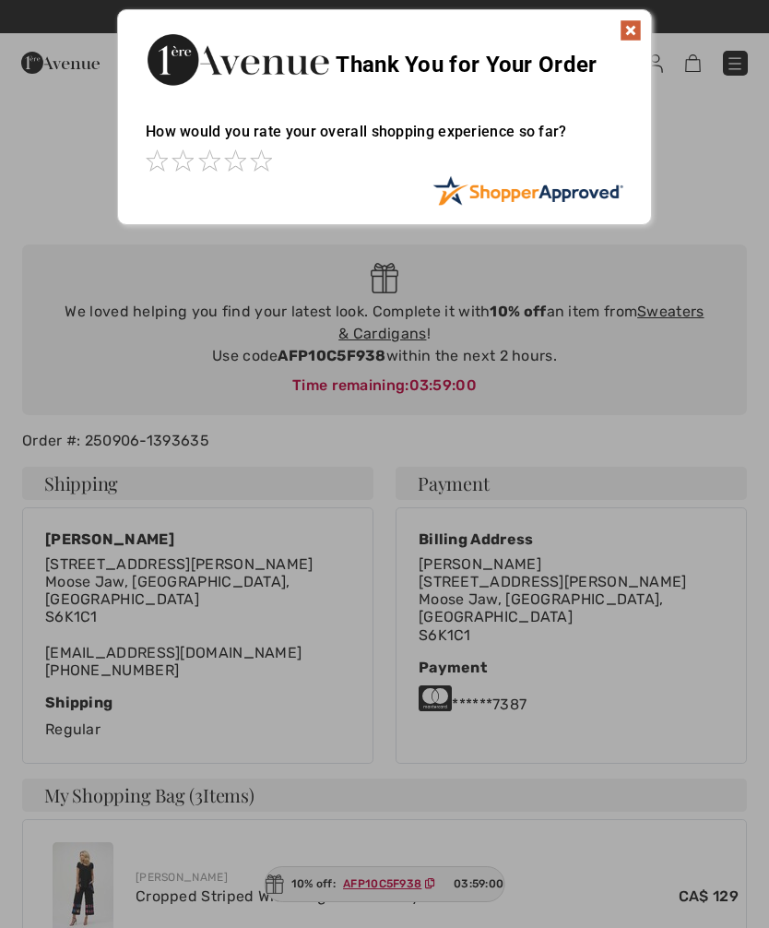
click at [631, 38] on img at bounding box center [631, 30] width 22 height 22
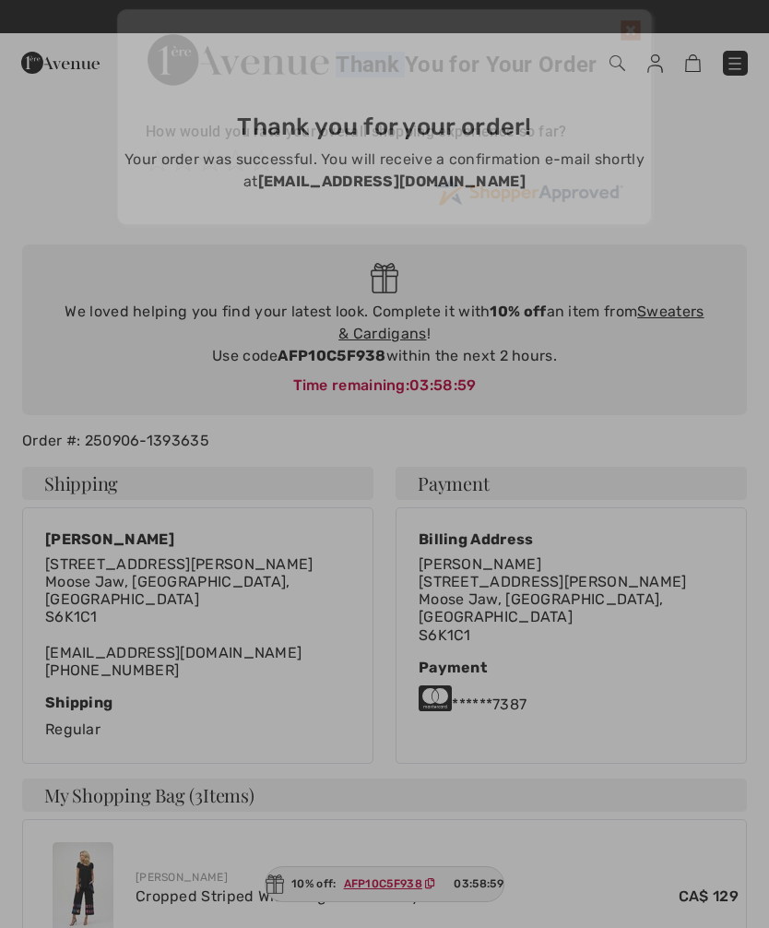
click at [639, 32] on div "Free shipping on orders over $99 | Free Returns" at bounding box center [384, 24] width 769 height 31
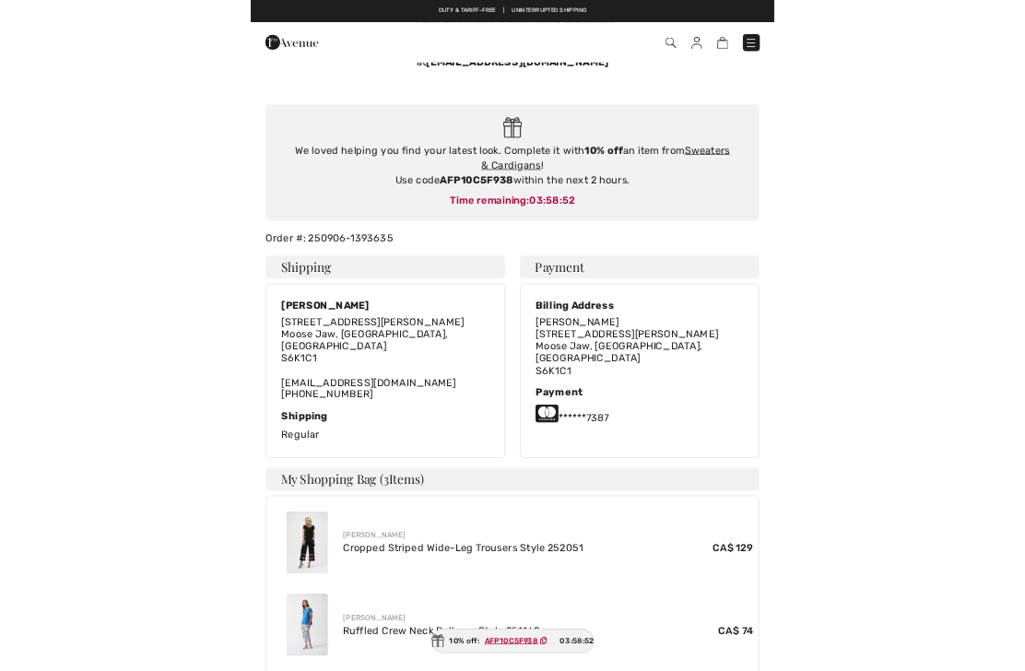
scroll to position [90, 0]
